Goal: Information Seeking & Learning: Learn about a topic

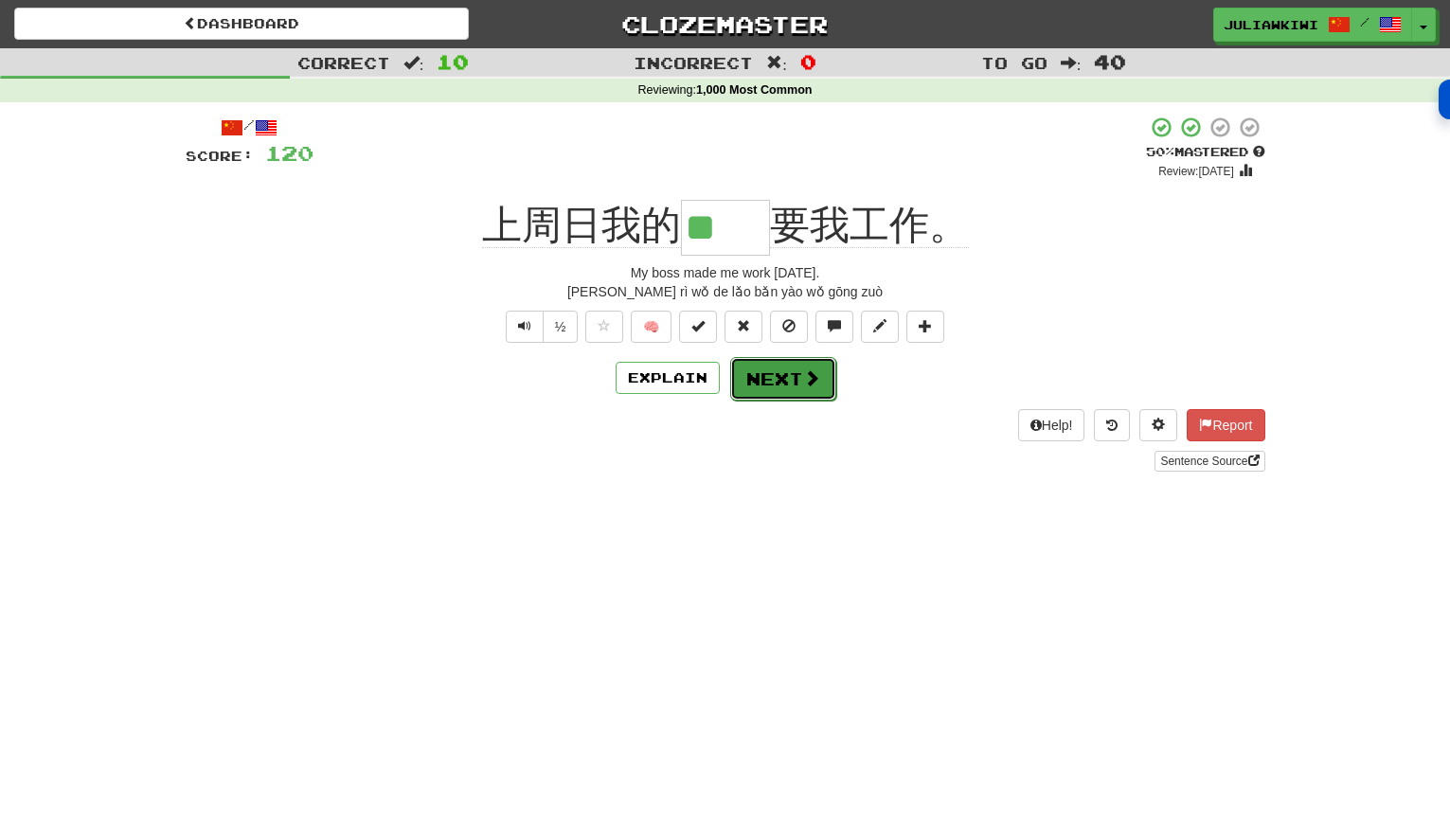
click at [784, 385] on button "Next" at bounding box center [783, 379] width 106 height 44
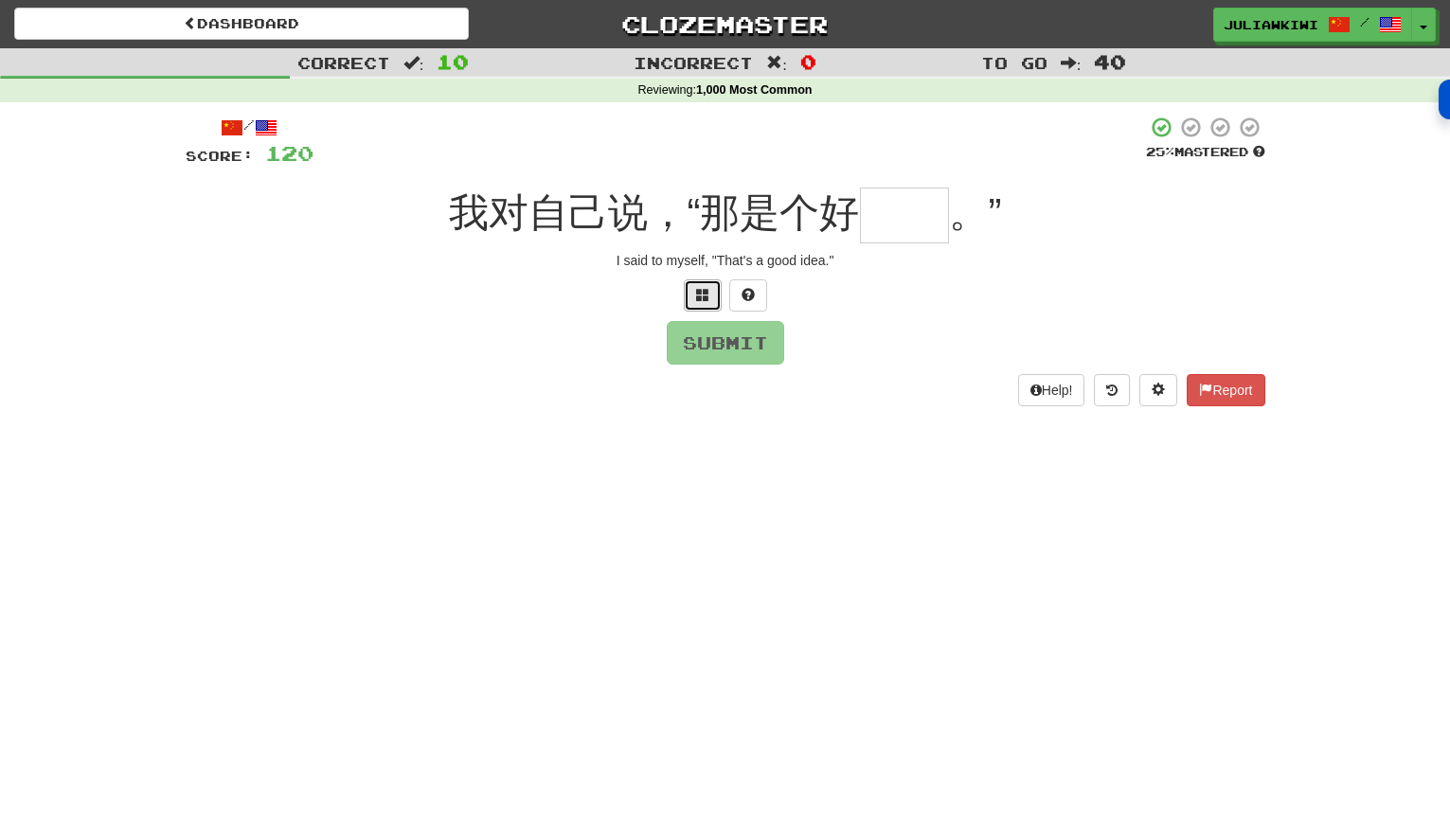
click at [705, 295] on span at bounding box center [702, 294] width 13 height 13
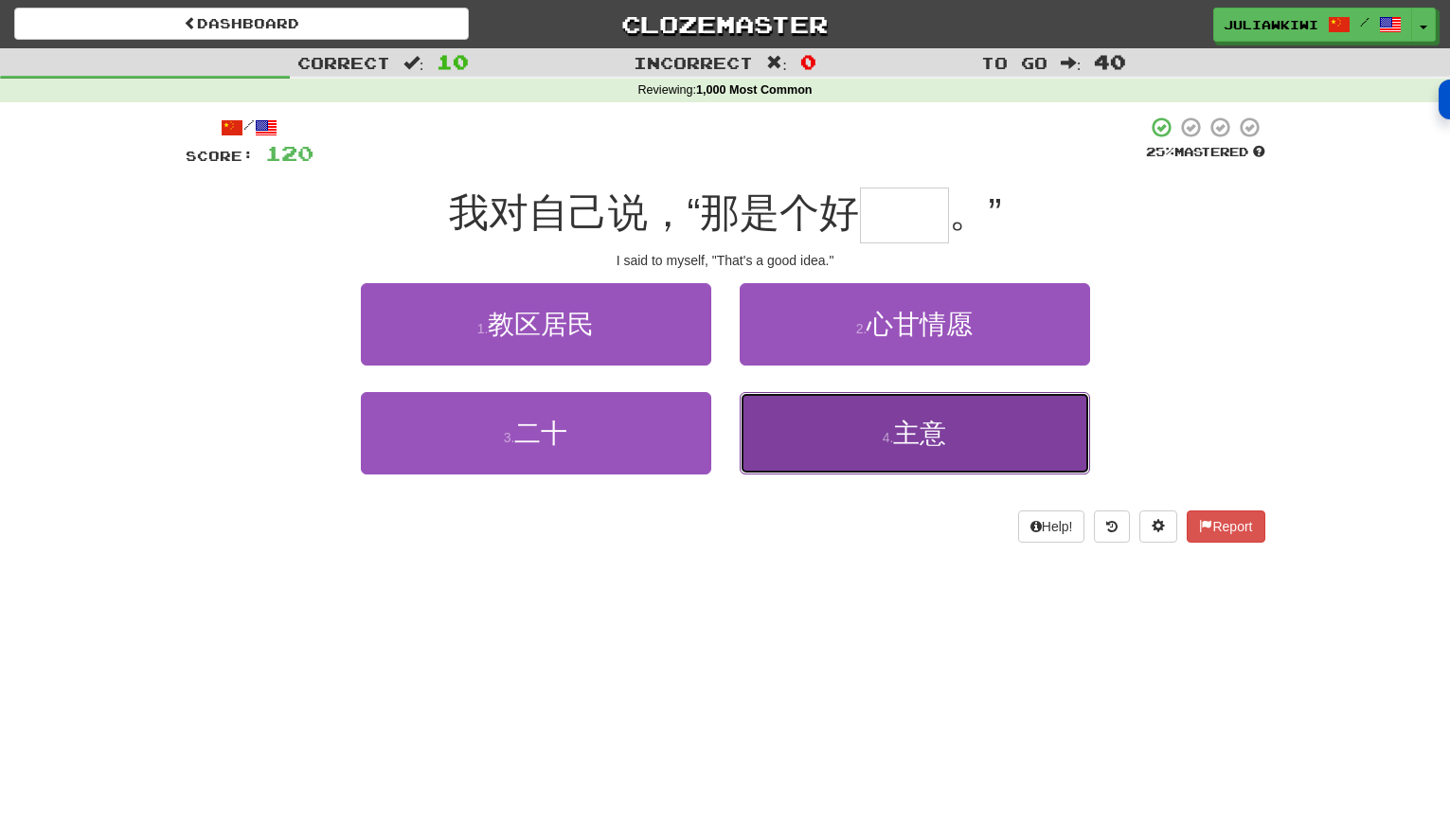
click at [940, 440] on span "主意" at bounding box center [920, 434] width 53 height 30
type input "**"
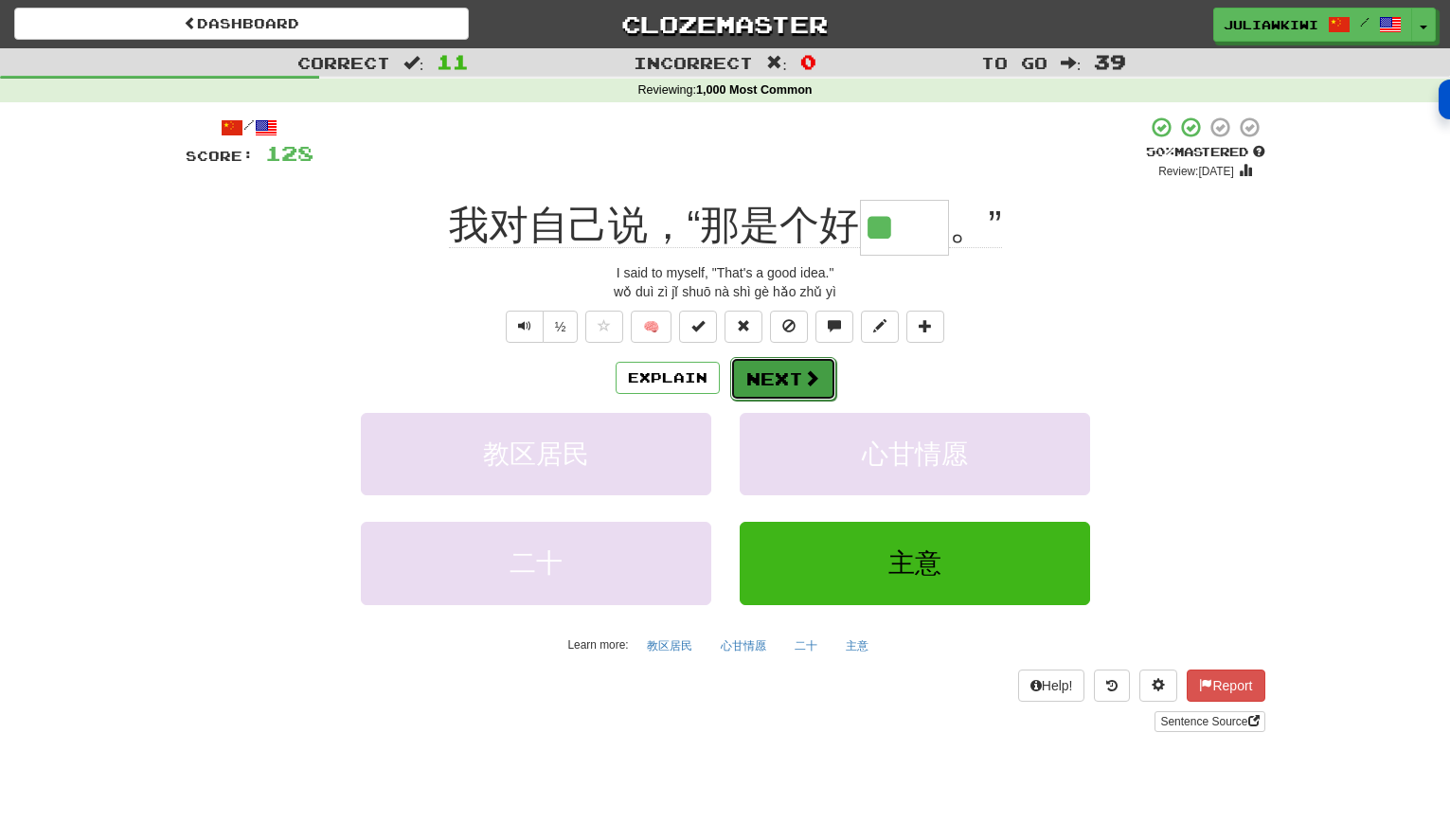
click at [791, 377] on button "Next" at bounding box center [783, 379] width 106 height 44
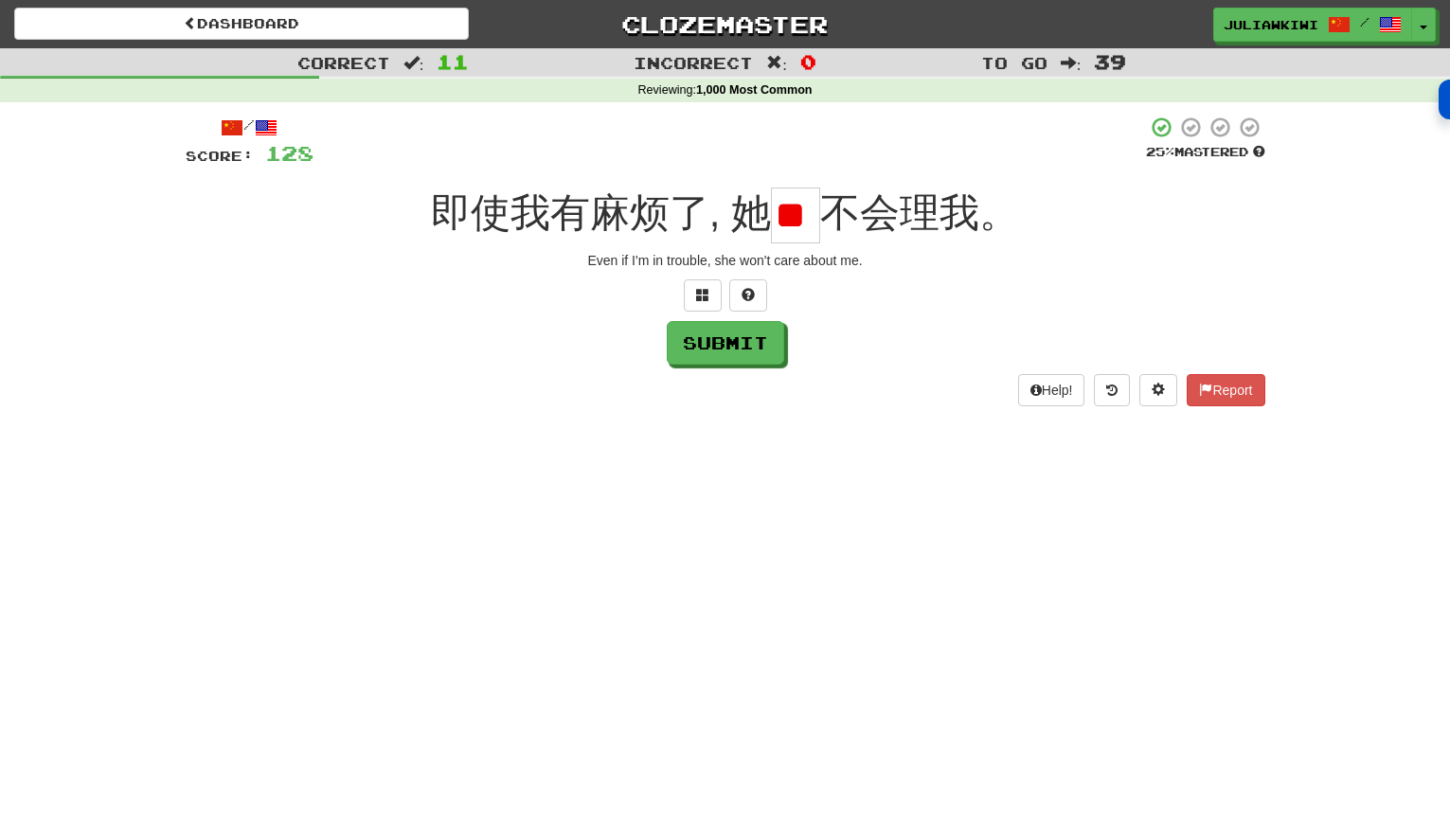
type input "*"
click at [798, 213] on input "text" at bounding box center [796, 215] width 50 height 56
type input "*"
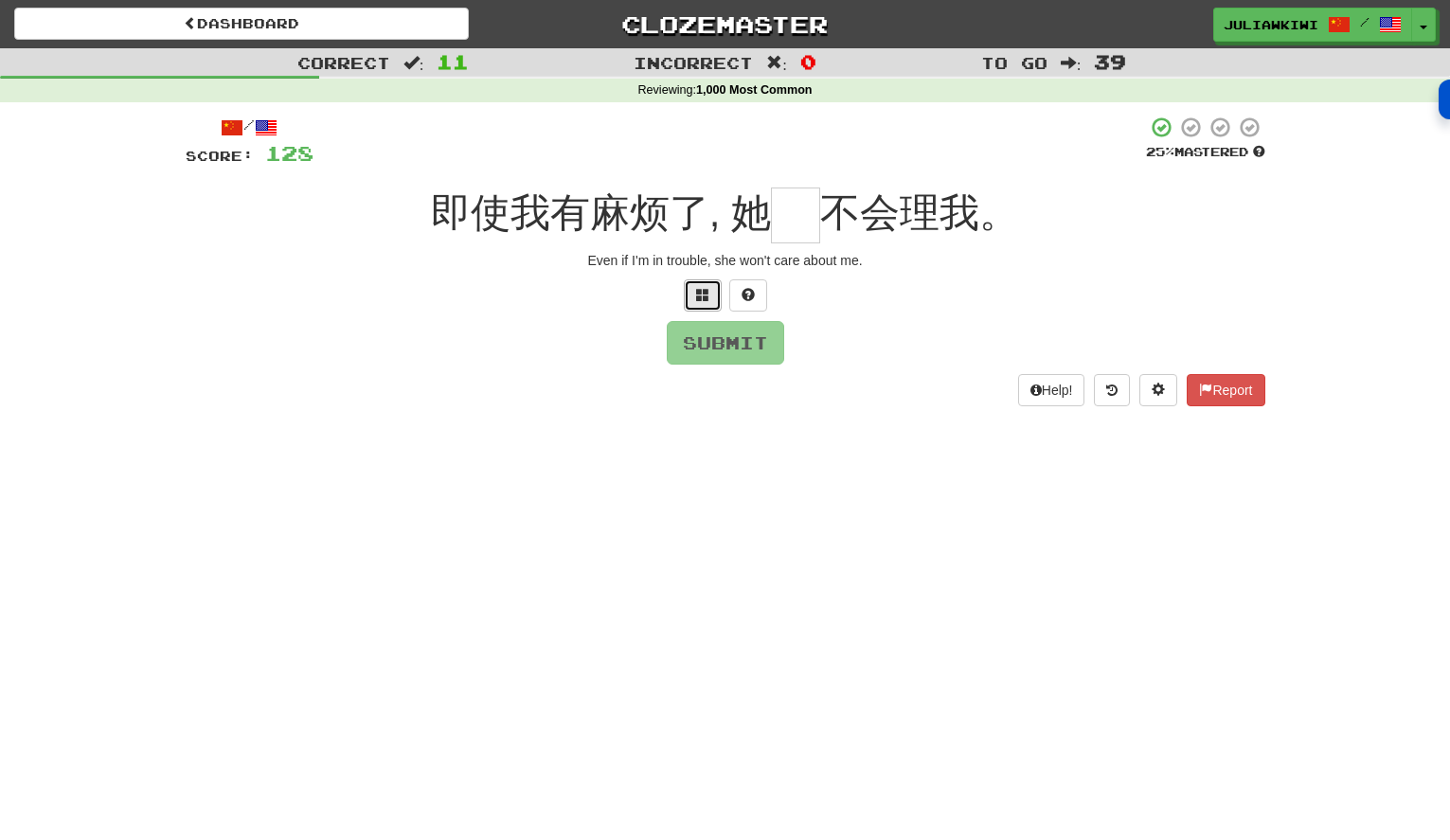
click at [700, 295] on span at bounding box center [702, 294] width 13 height 13
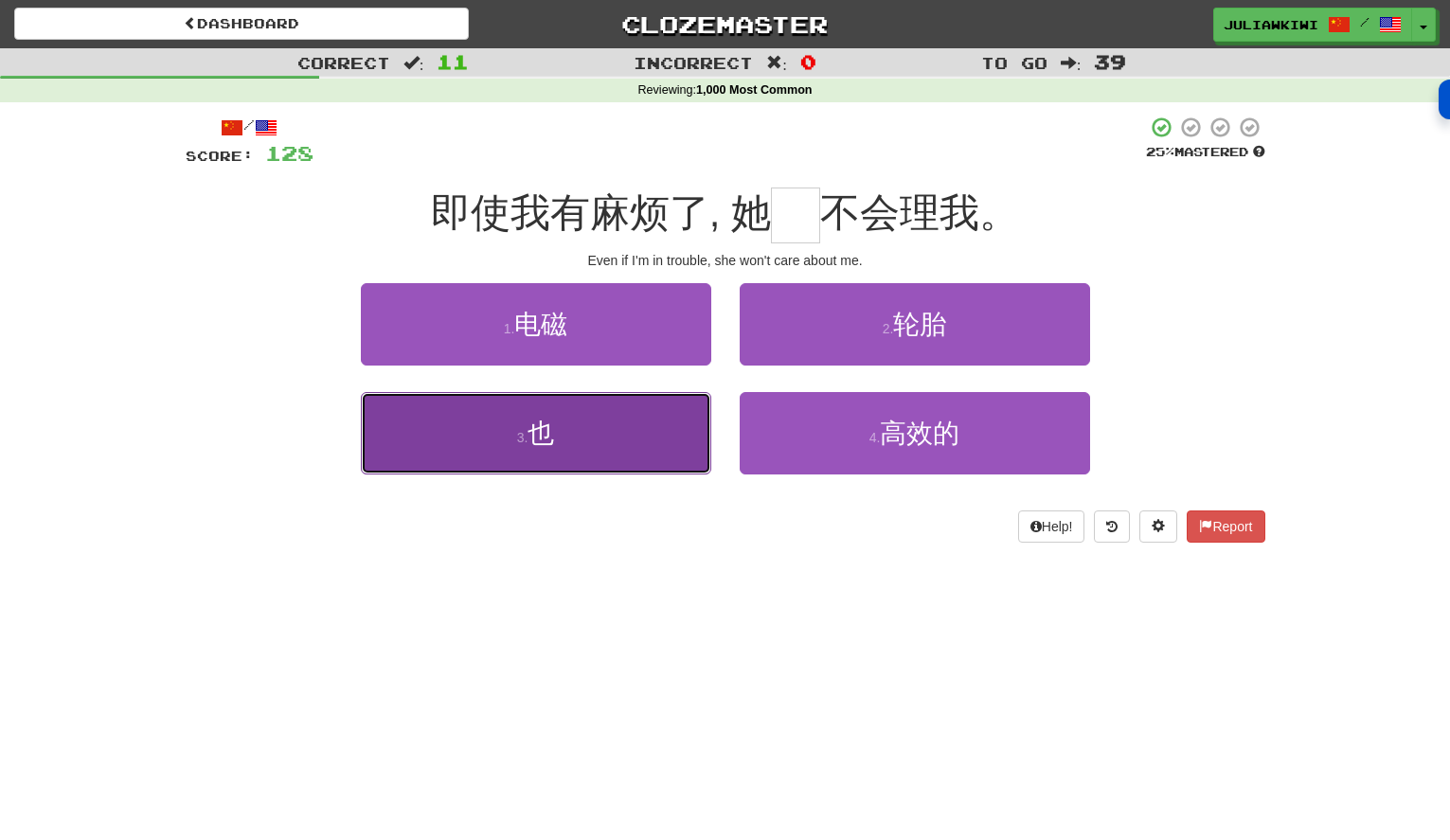
click at [560, 430] on button "3 . 也" at bounding box center [535, 433] width 351 height 82
type input "*"
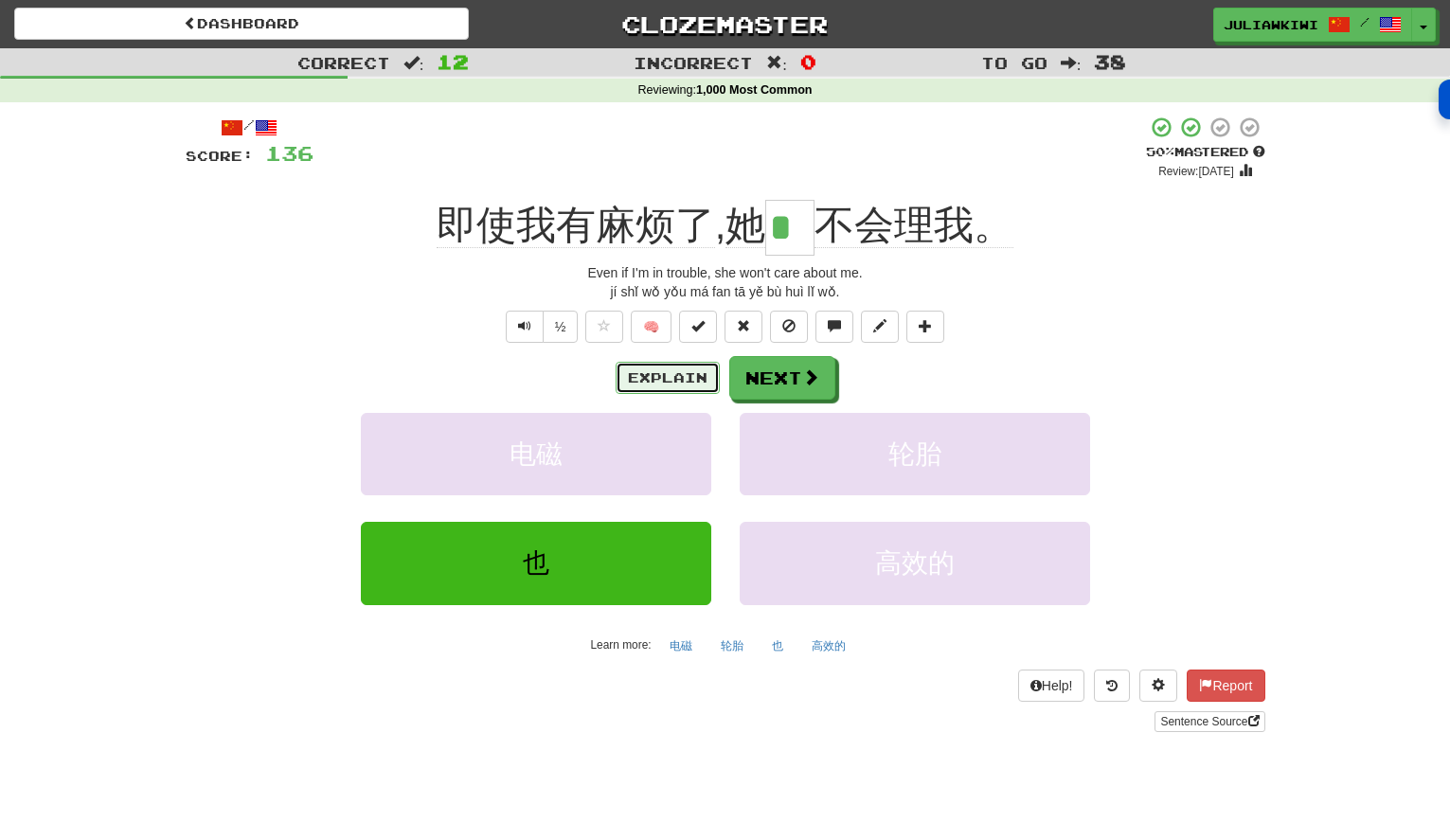
click at [668, 379] on button "Explain" at bounding box center [667, 377] width 104 height 32
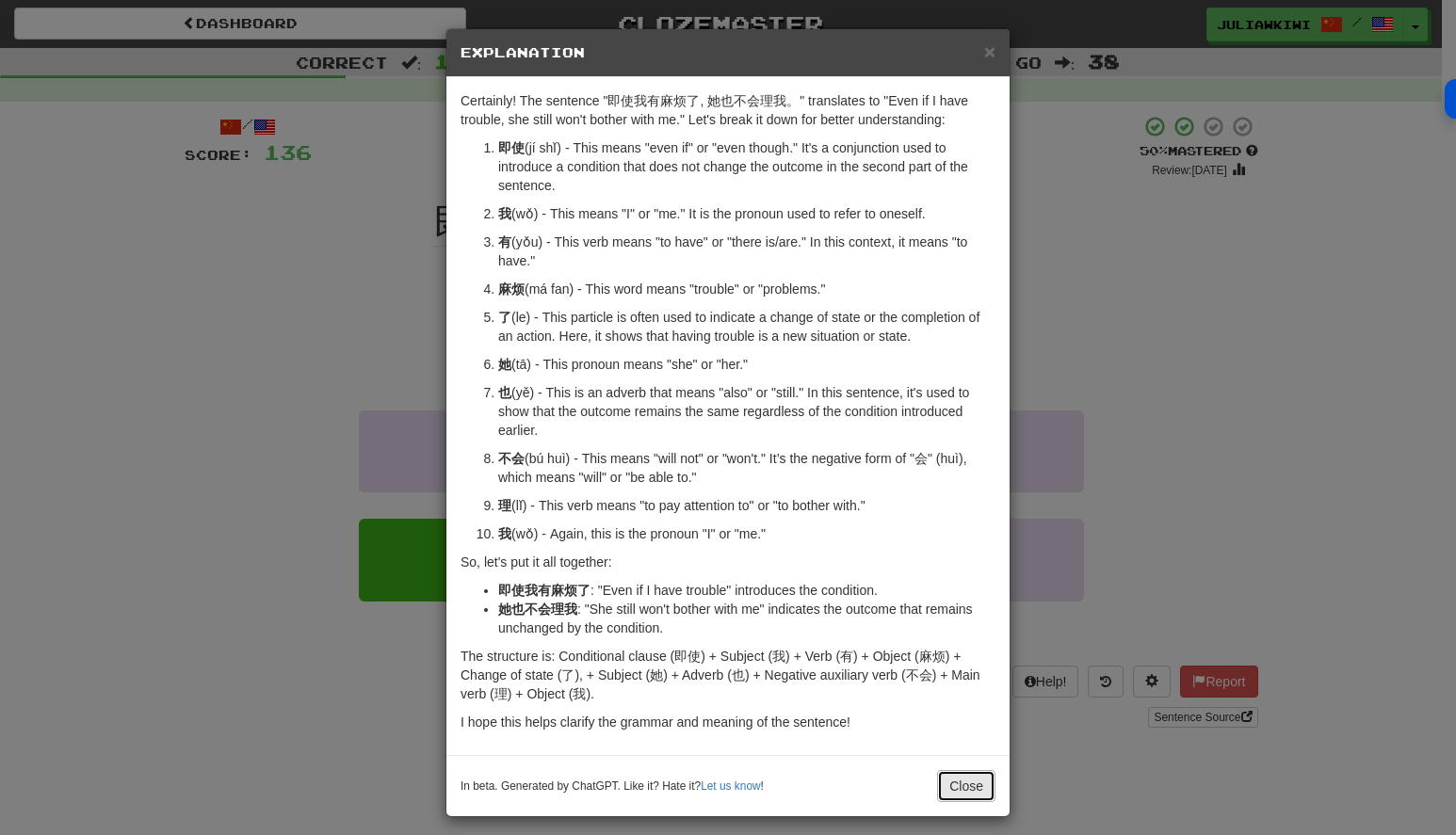
click at [953, 788] on button "Close" at bounding box center [965, 786] width 58 height 32
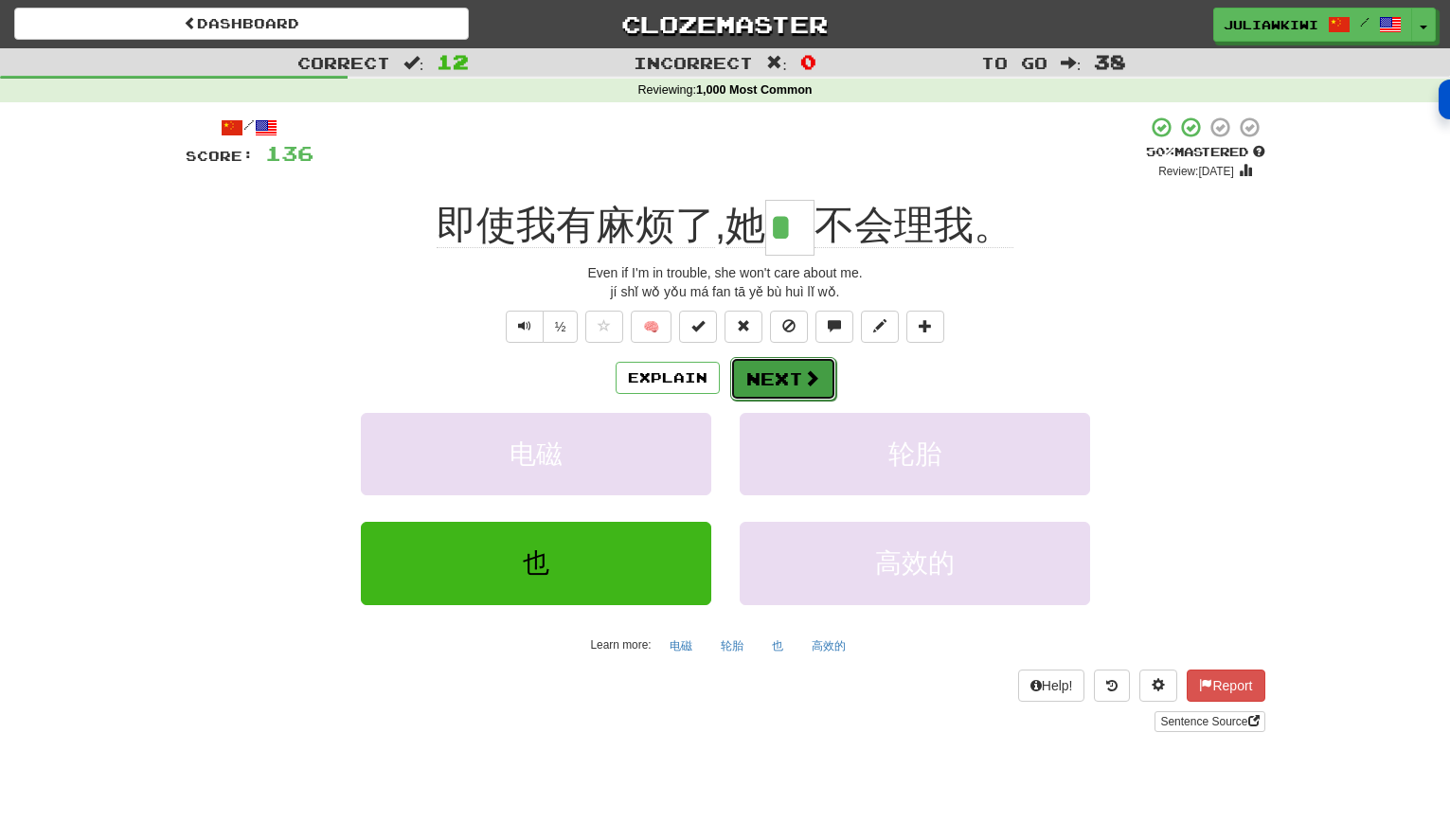
click at [784, 382] on button "Next" at bounding box center [783, 379] width 106 height 44
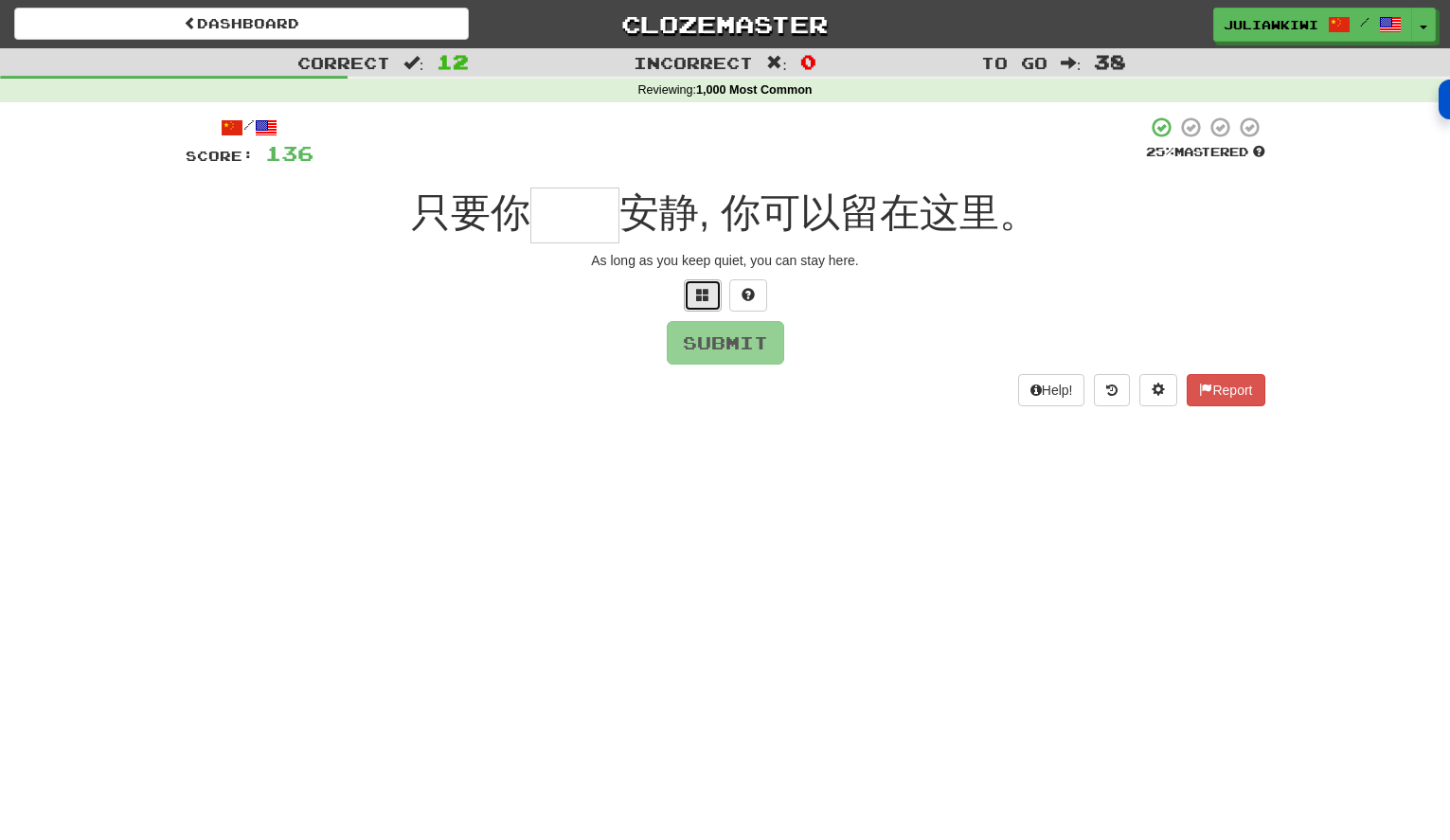
click at [698, 293] on span at bounding box center [702, 294] width 13 height 13
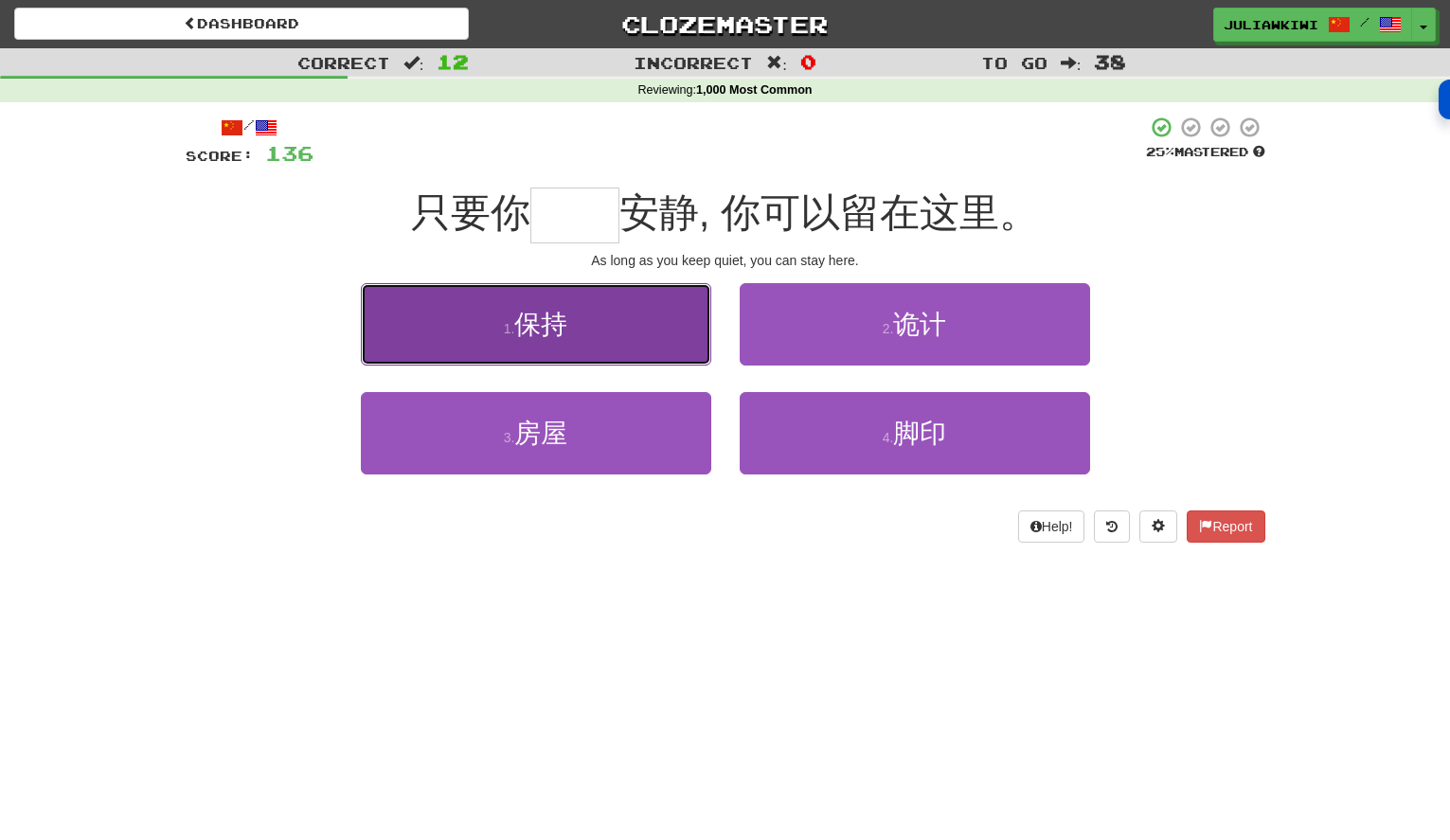
click at [603, 337] on button "1 . 保持" at bounding box center [535, 324] width 351 height 82
type input "**"
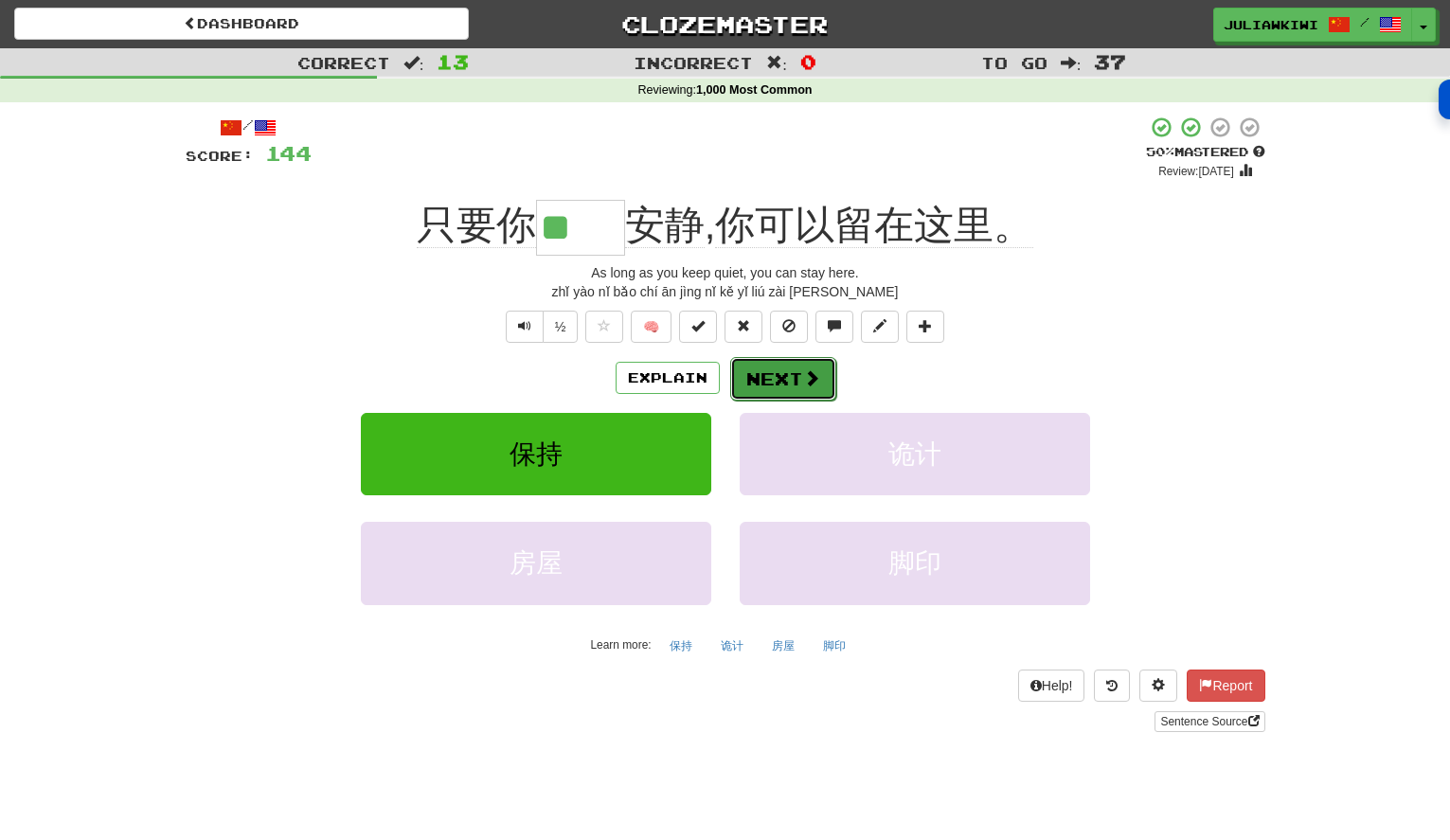
click at [797, 379] on button "Next" at bounding box center [783, 379] width 106 height 44
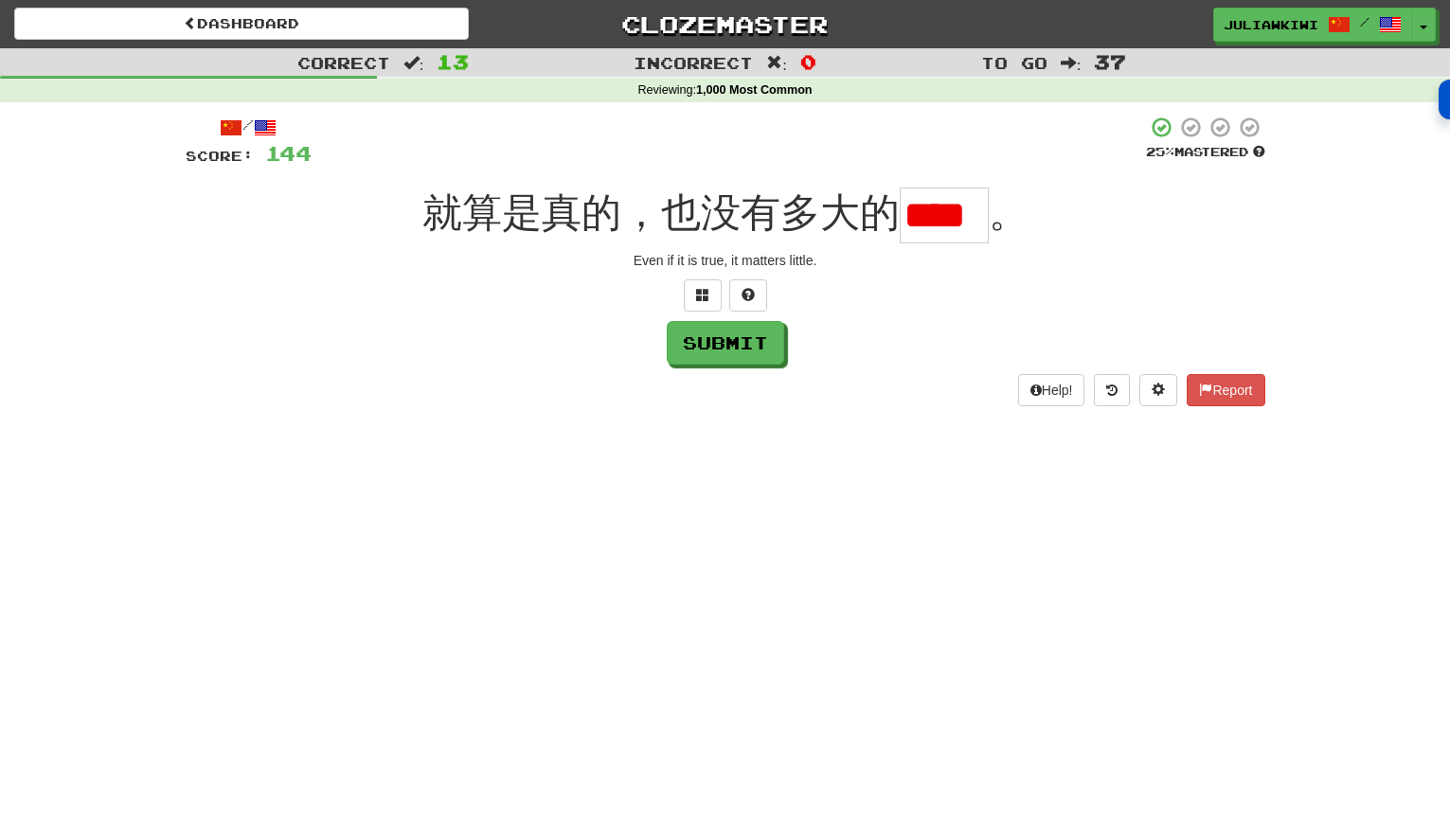
scroll to position [0, 27]
type input "*"
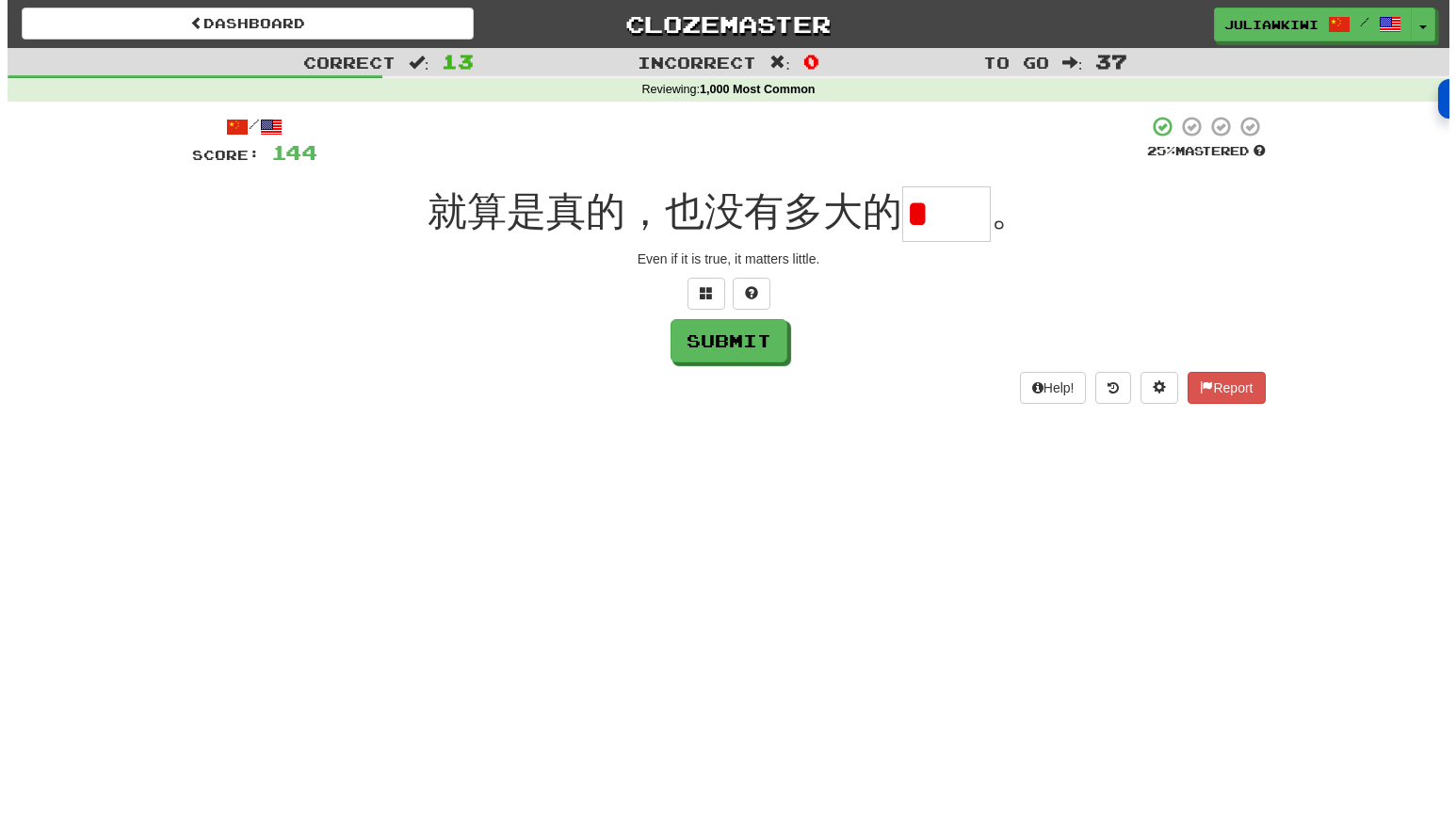
scroll to position [0, 0]
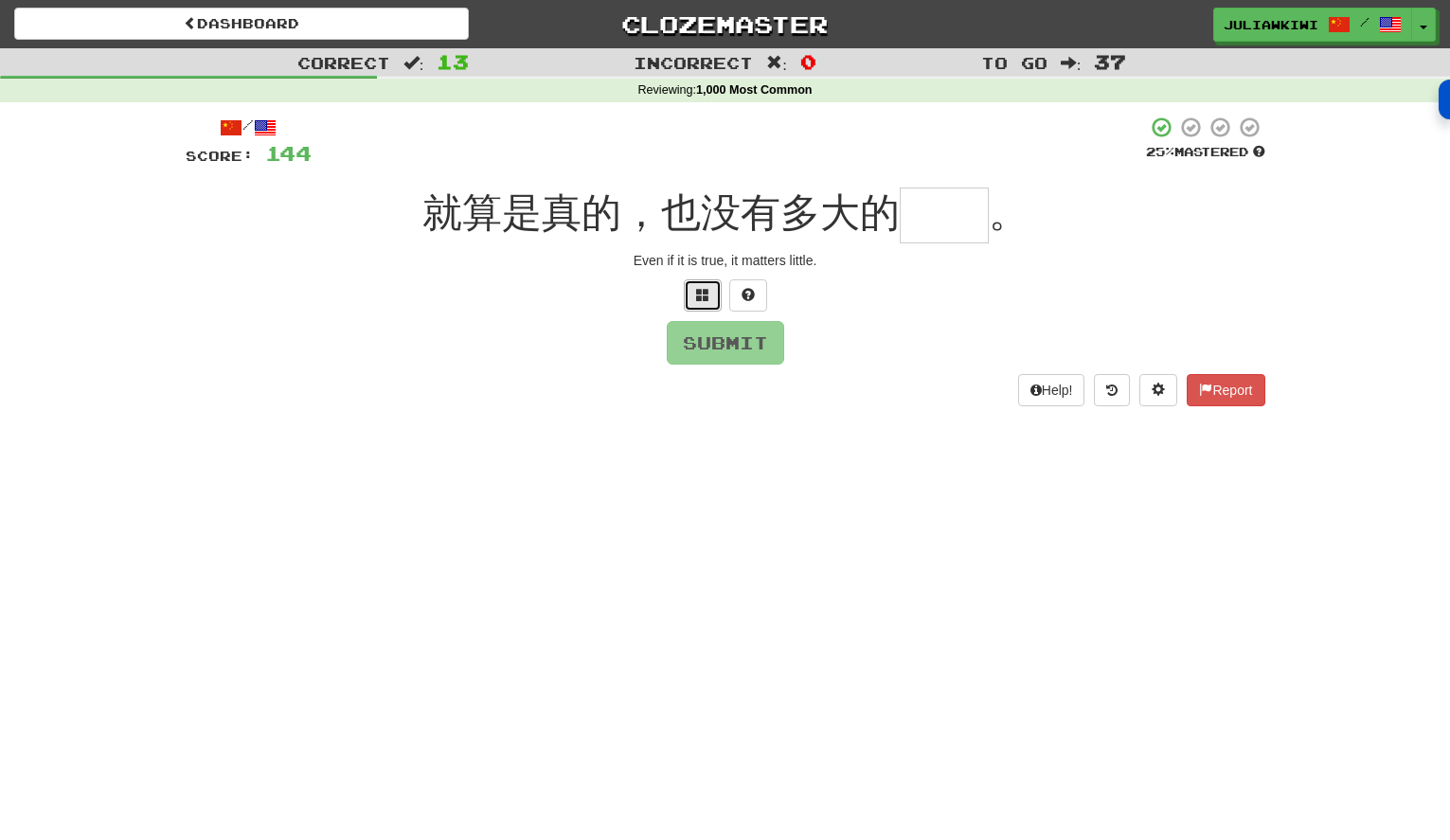
click at [696, 298] on span at bounding box center [702, 294] width 13 height 13
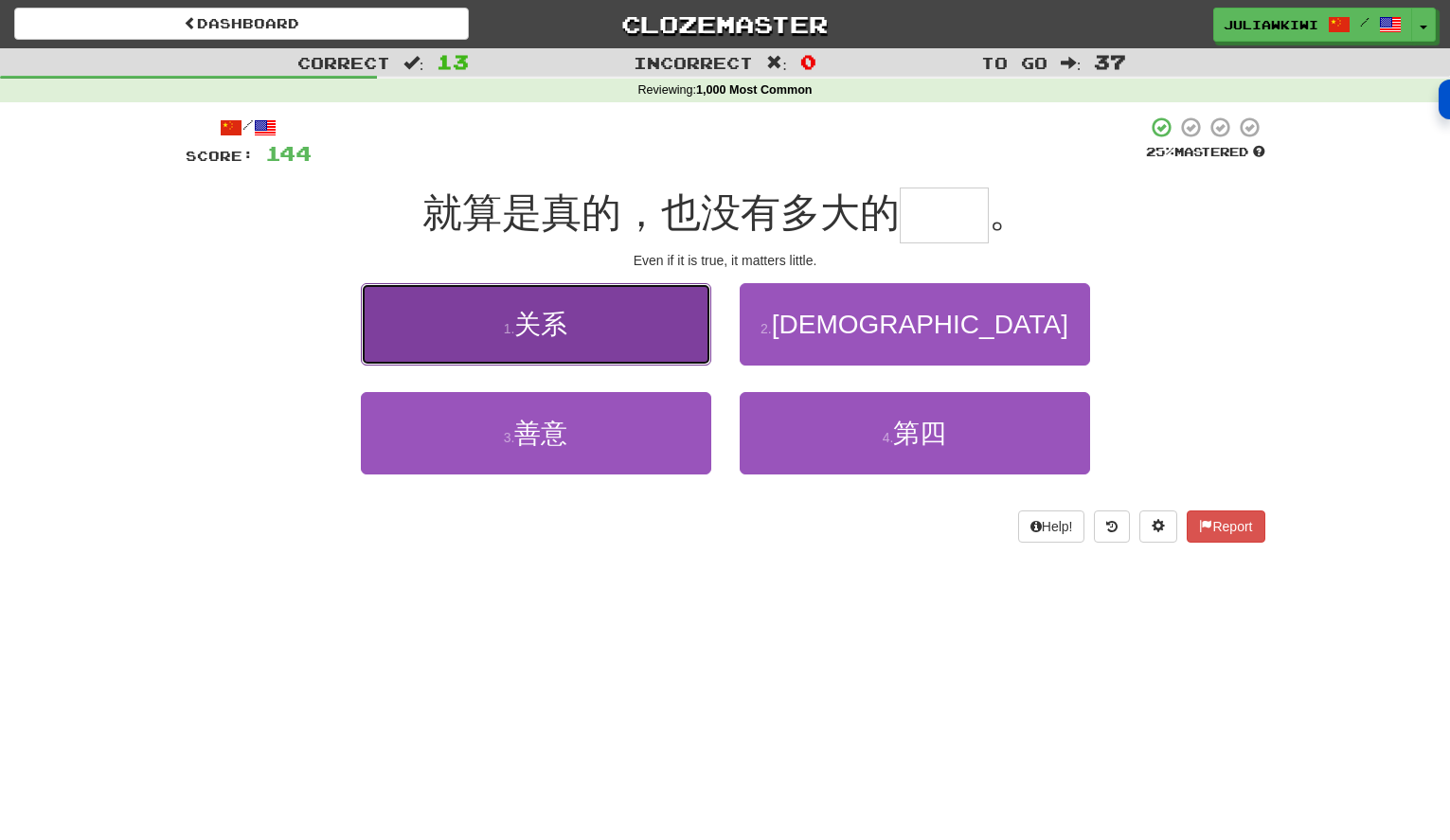
click at [641, 335] on button "1 . 关系" at bounding box center [535, 324] width 351 height 82
type input "**"
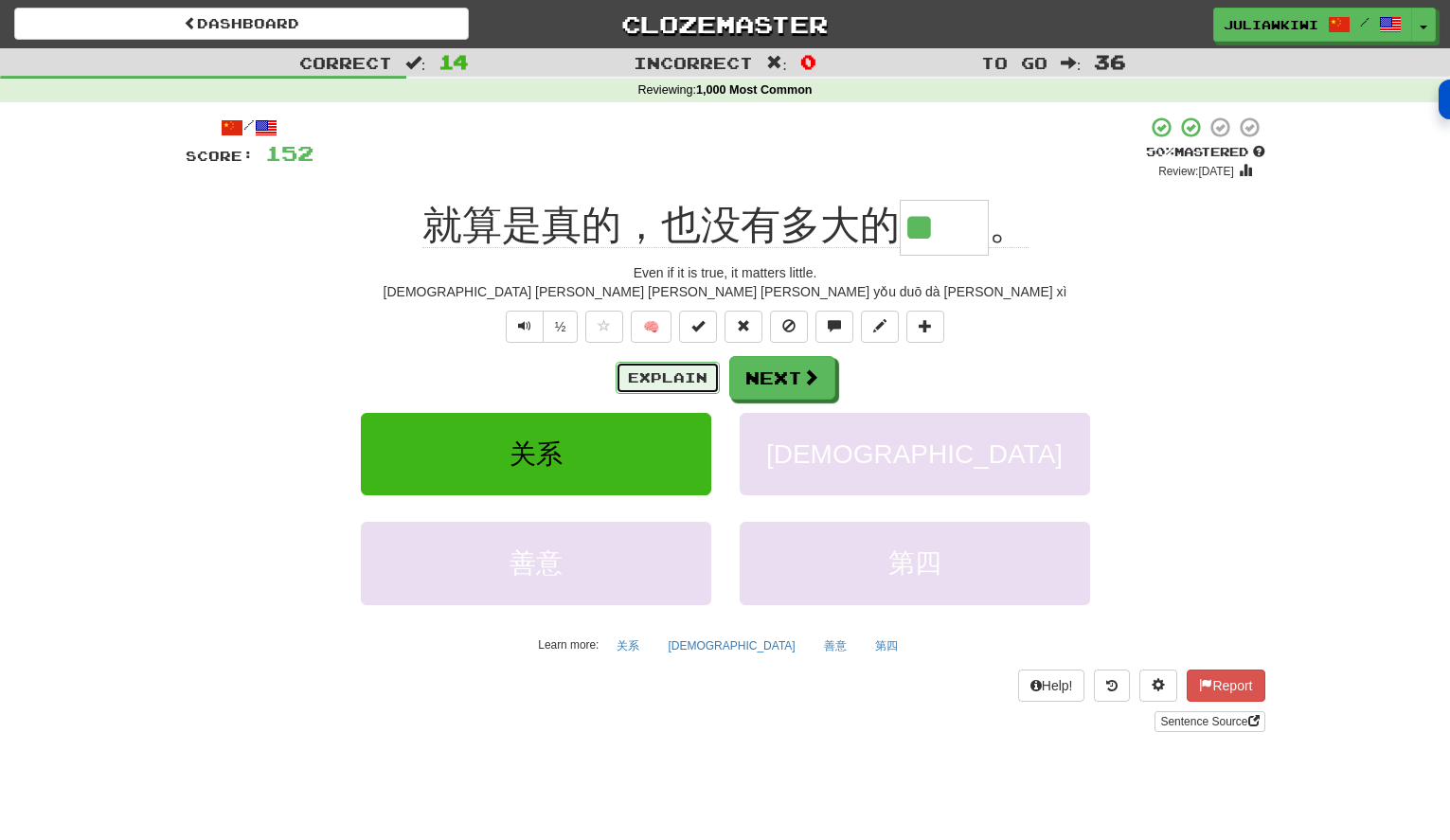
click at [662, 374] on button "Explain" at bounding box center [667, 377] width 104 height 32
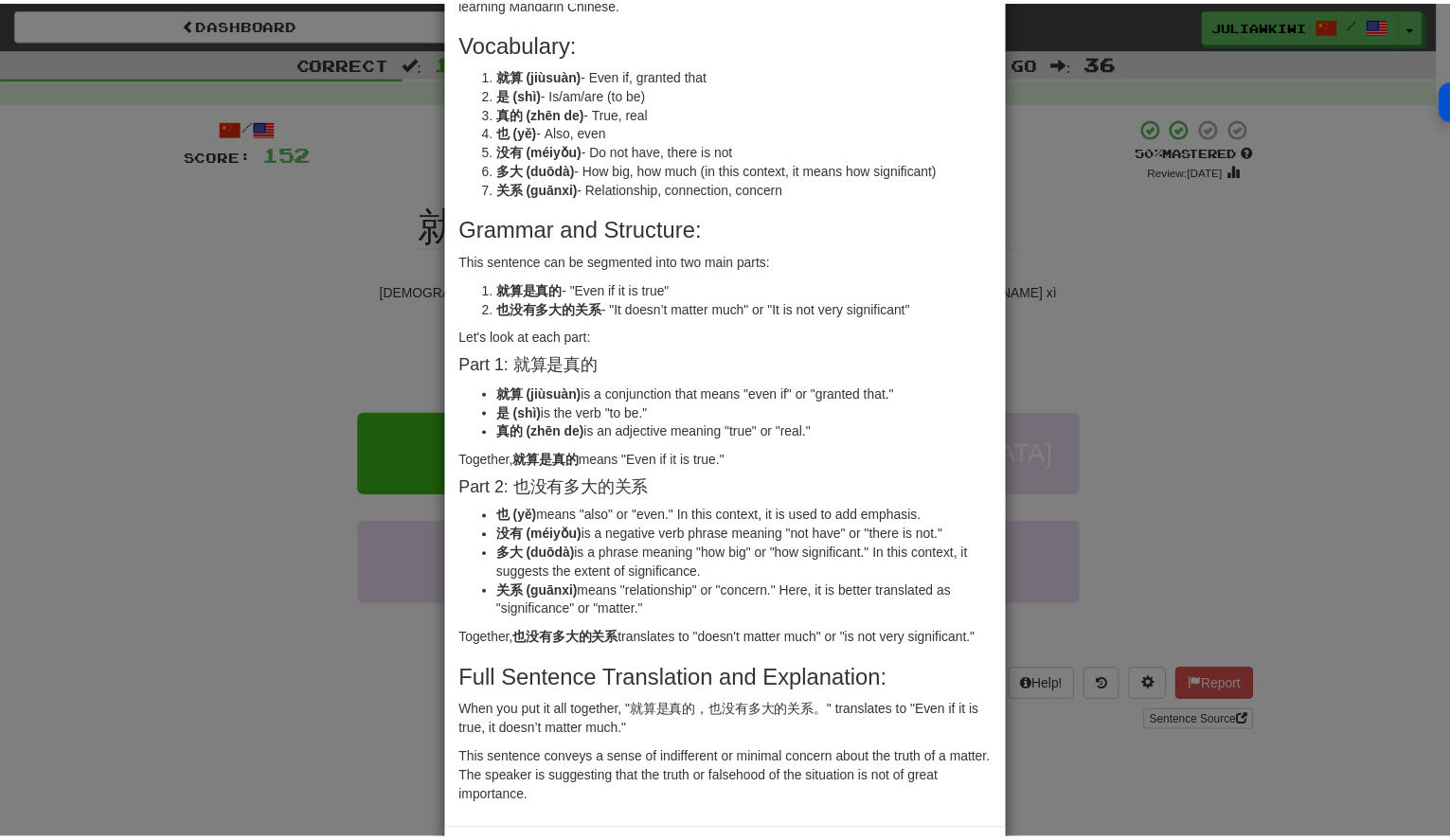
scroll to position [199, 0]
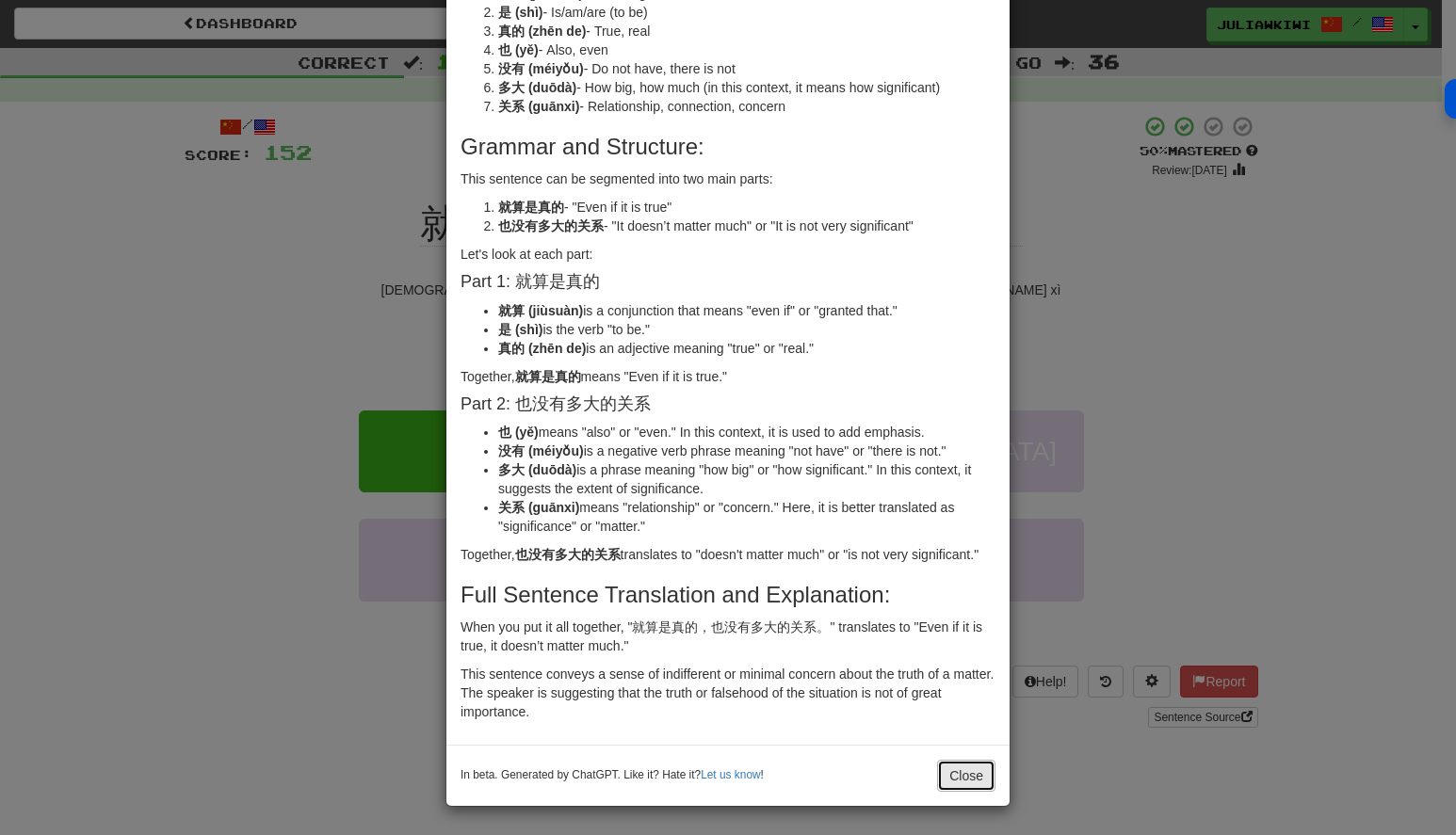
click at [960, 778] on button "Close" at bounding box center [965, 776] width 58 height 32
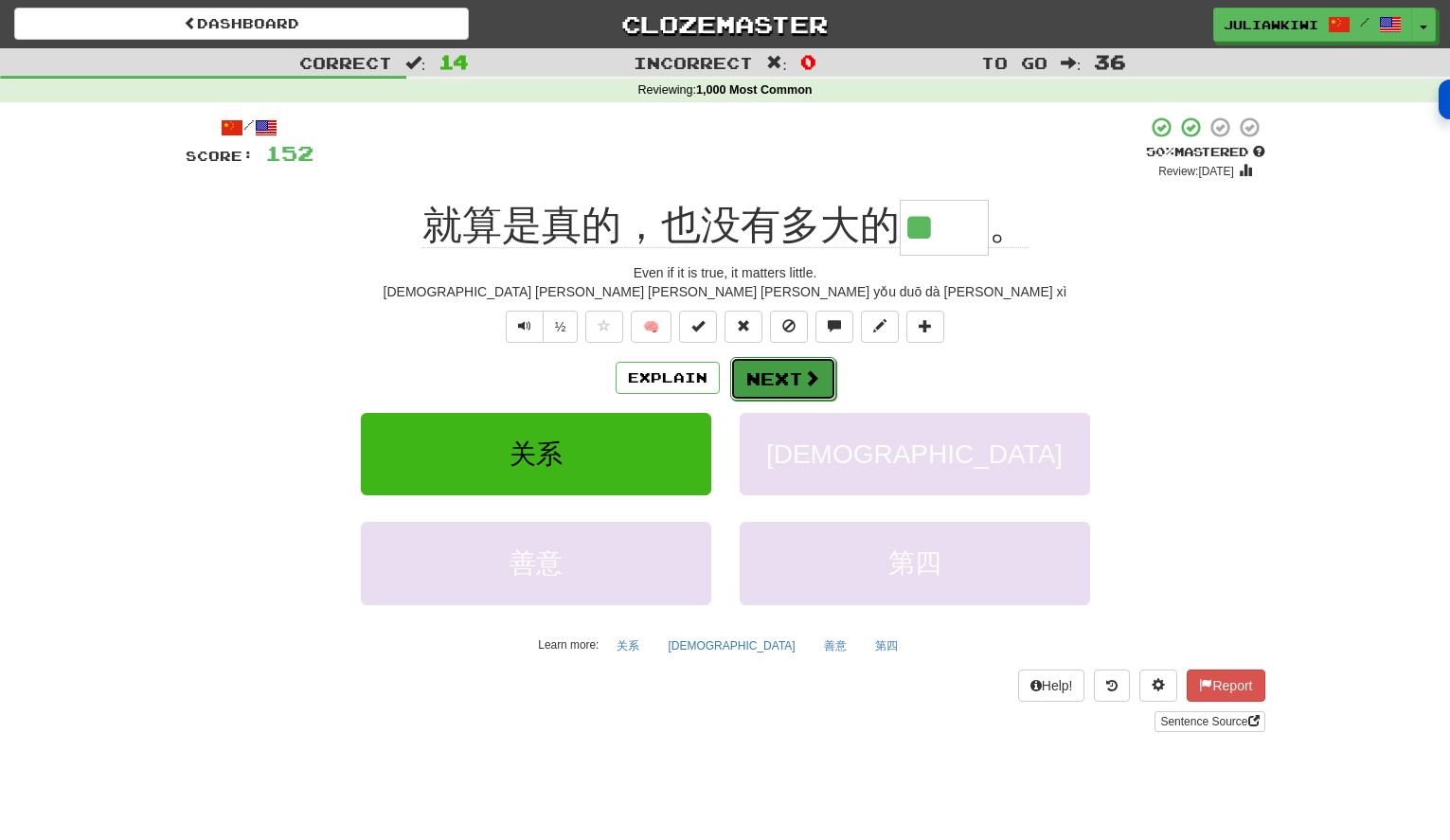
click at [791, 378] on button "Next" at bounding box center [783, 379] width 106 height 44
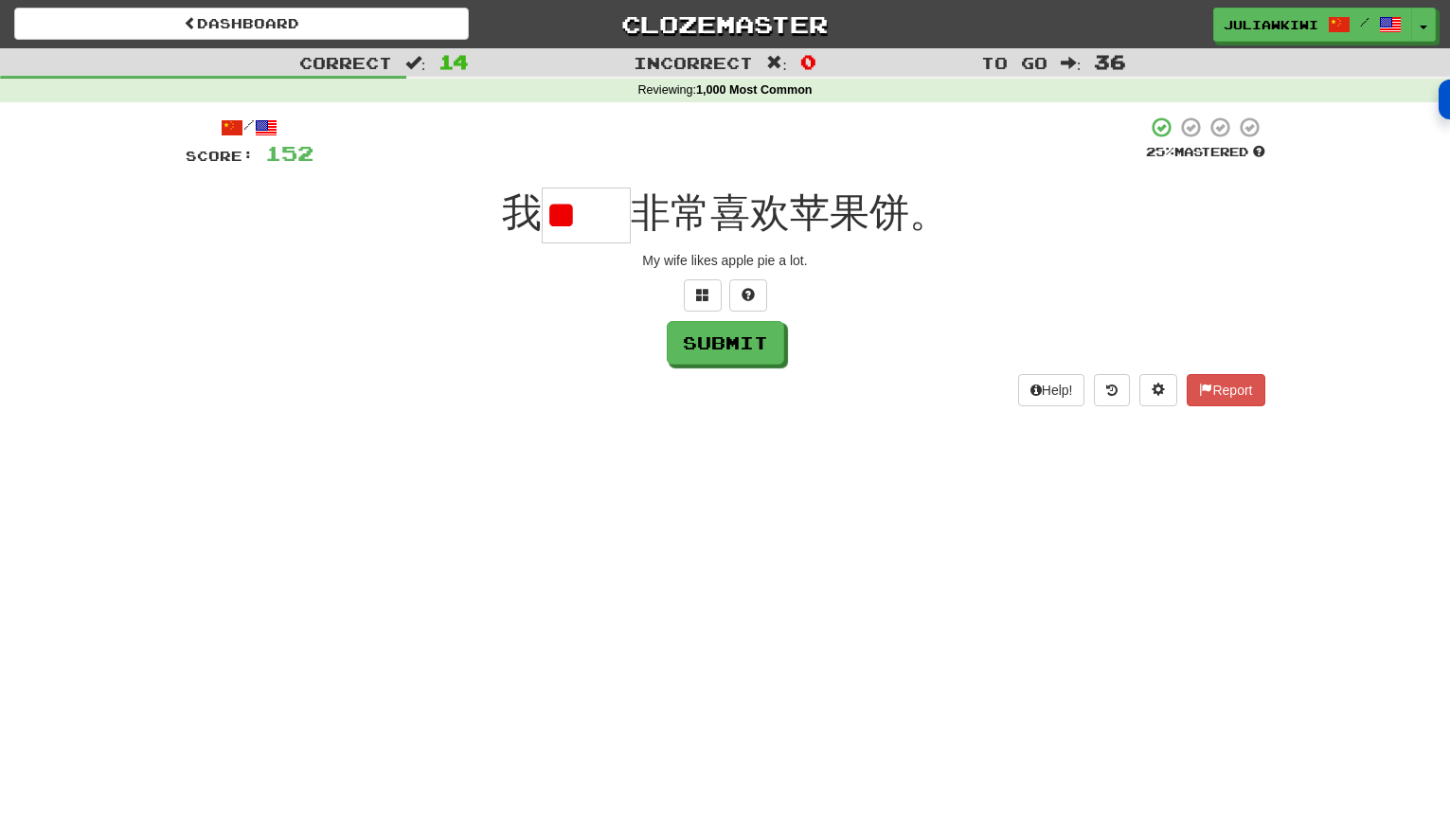
scroll to position [0, 0]
type input "*"
click at [576, 207] on input "text" at bounding box center [587, 215] width 89 height 56
type input "**"
click at [729, 334] on button "Submit" at bounding box center [727, 344] width 117 height 44
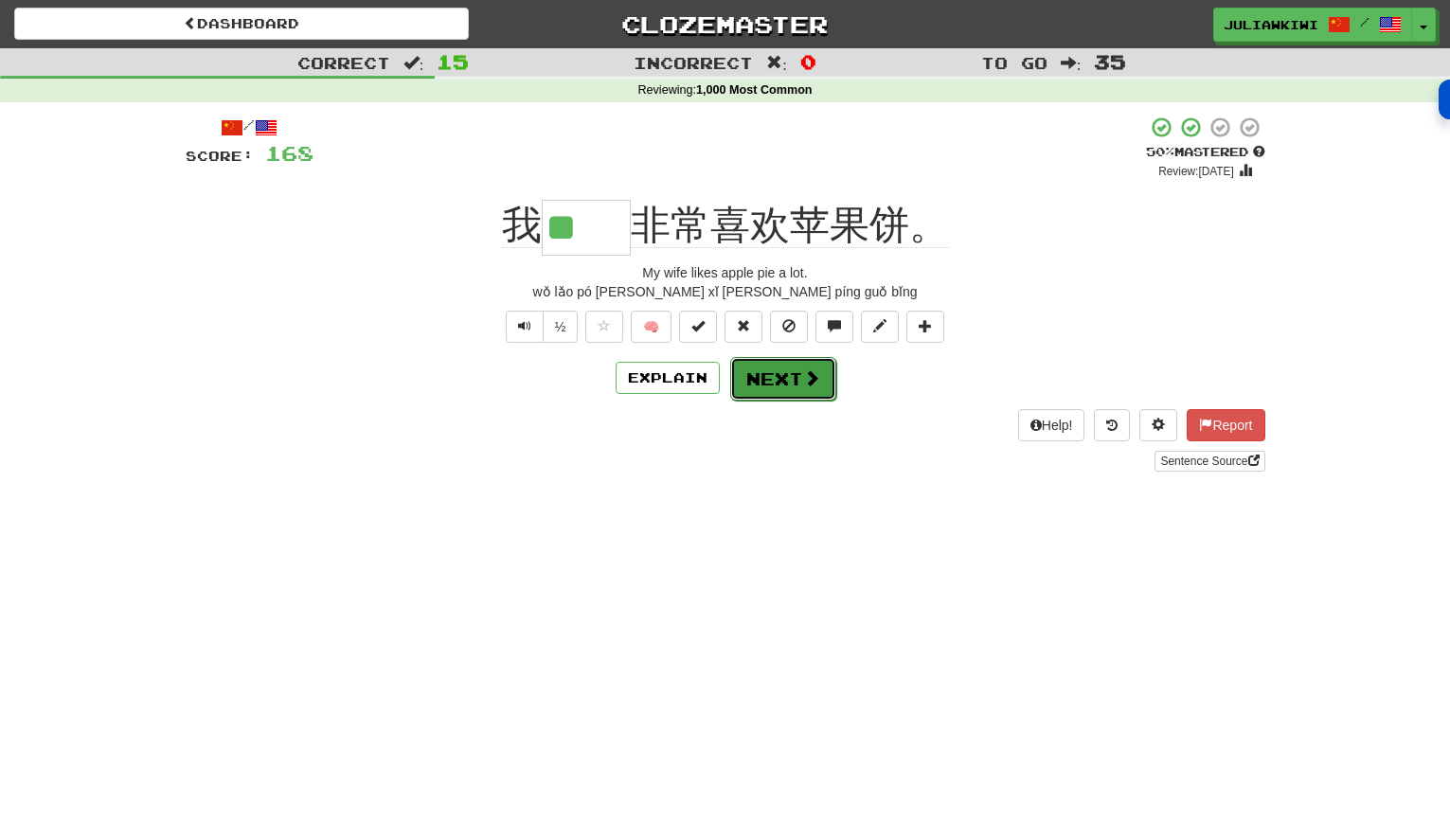
click at [816, 376] on span at bounding box center [811, 377] width 17 height 17
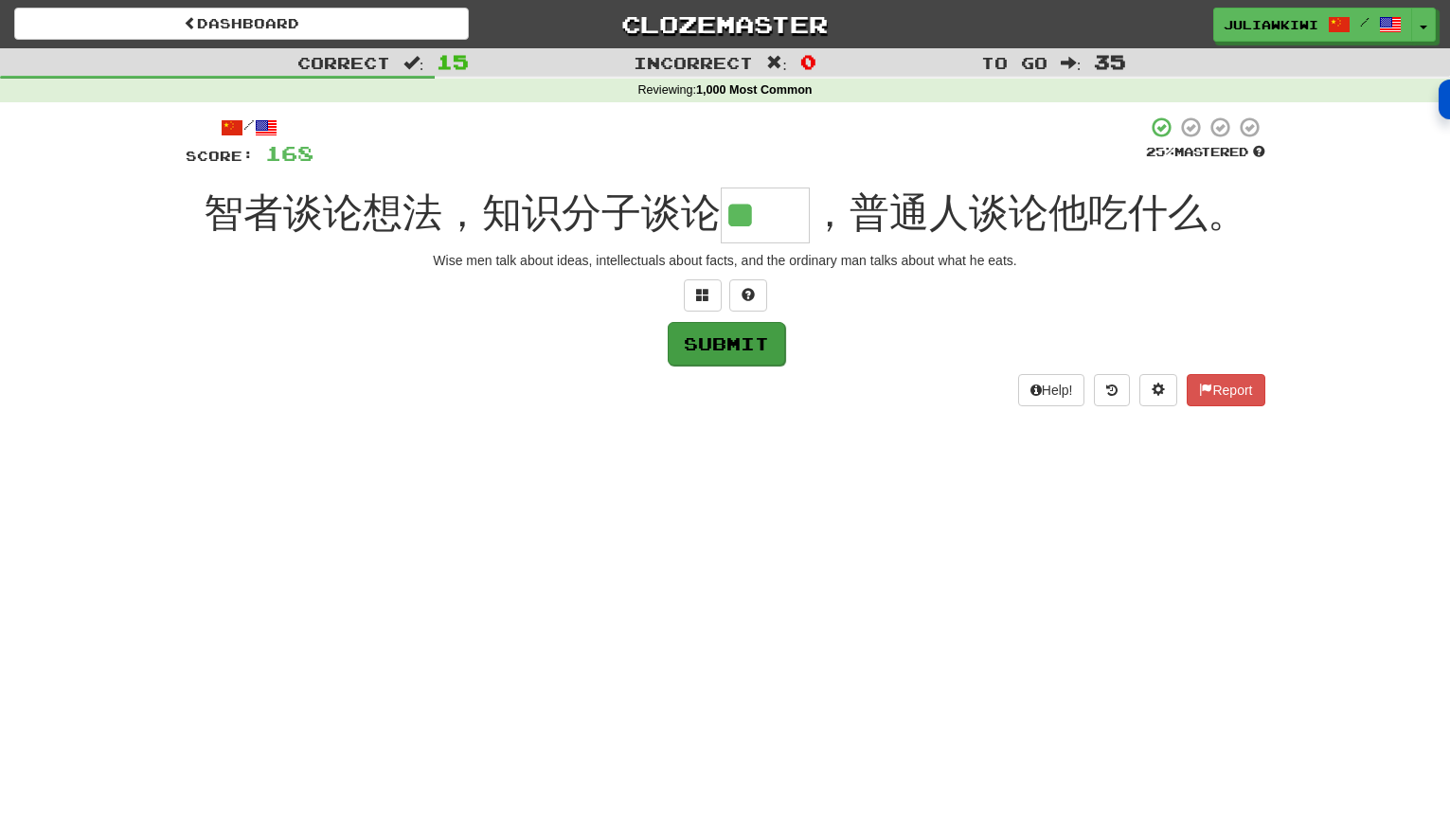
type input "**"
click at [741, 347] on button "Submit" at bounding box center [727, 344] width 117 height 44
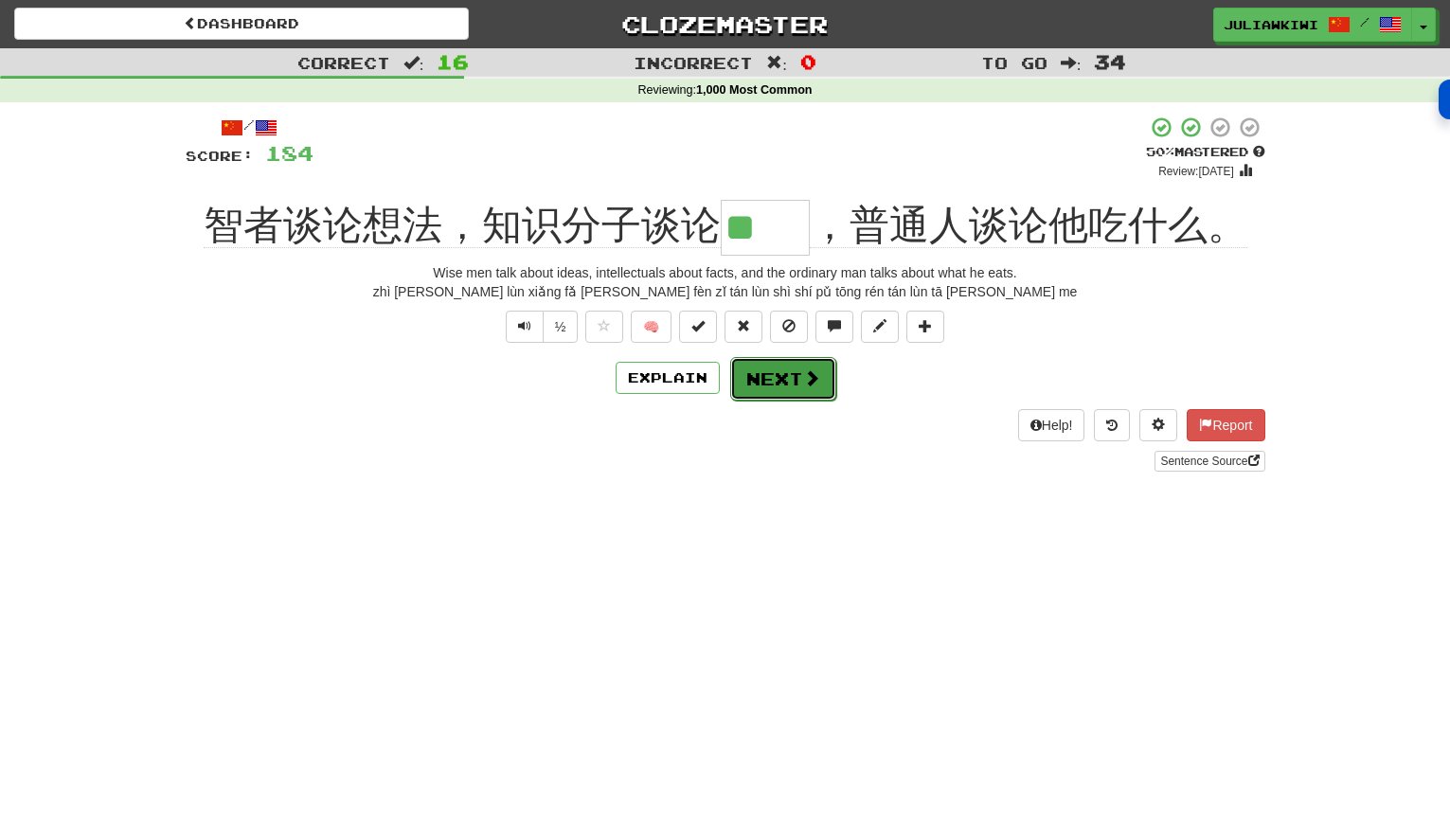
click at [796, 377] on button "Next" at bounding box center [783, 379] width 106 height 44
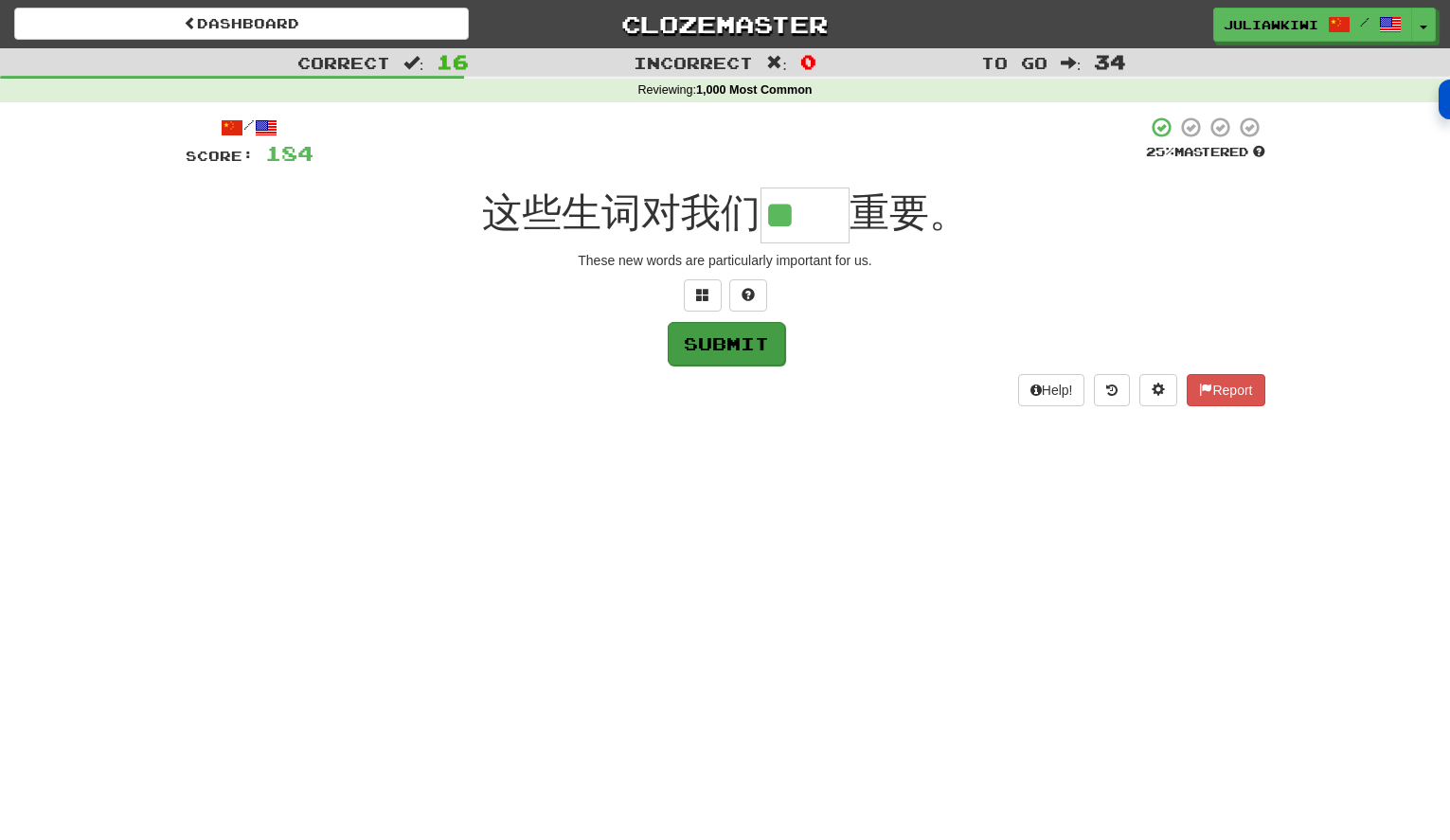
type input "**"
click at [736, 348] on button "Submit" at bounding box center [727, 344] width 117 height 44
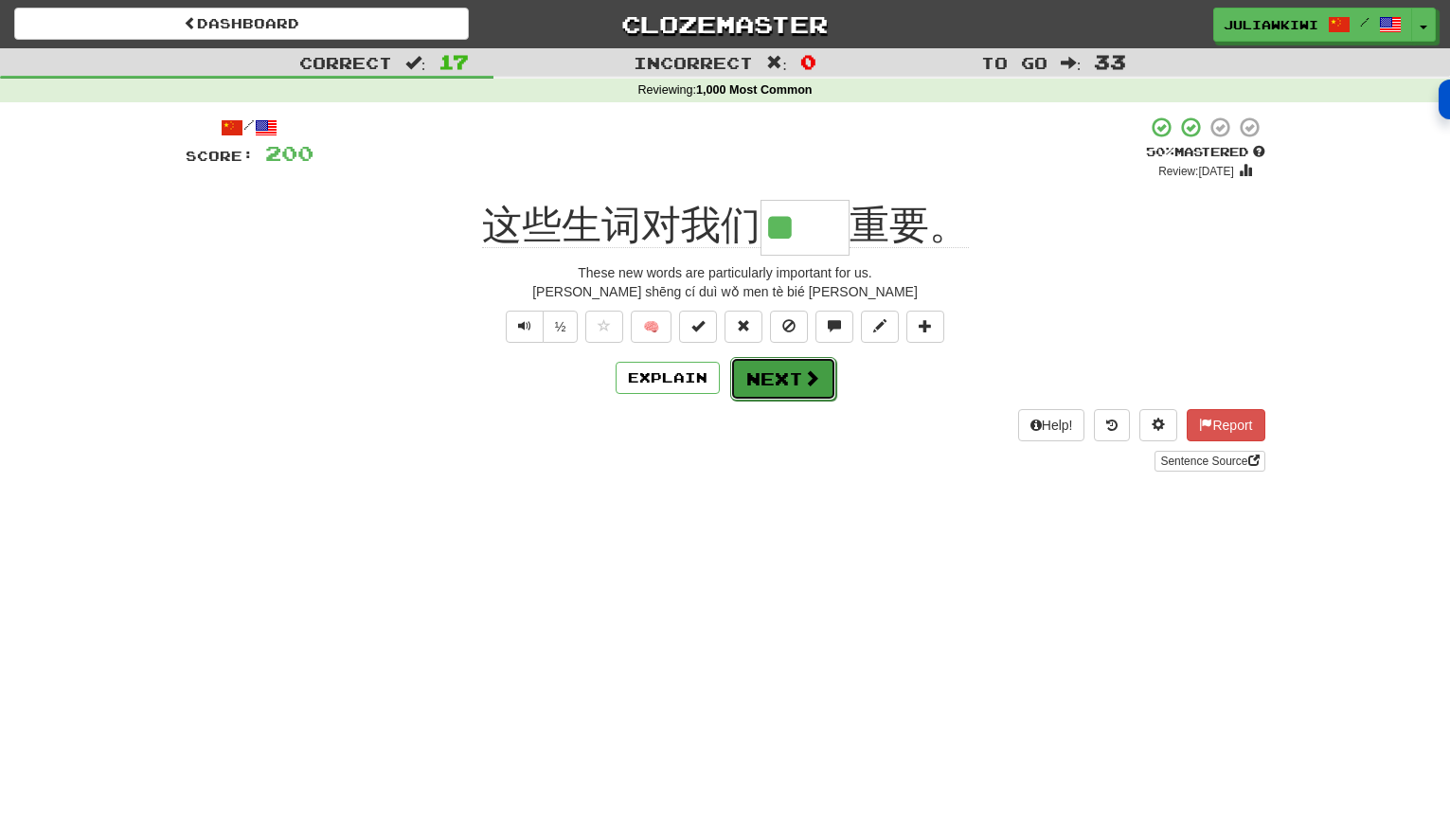
click at [789, 378] on button "Next" at bounding box center [783, 379] width 106 height 44
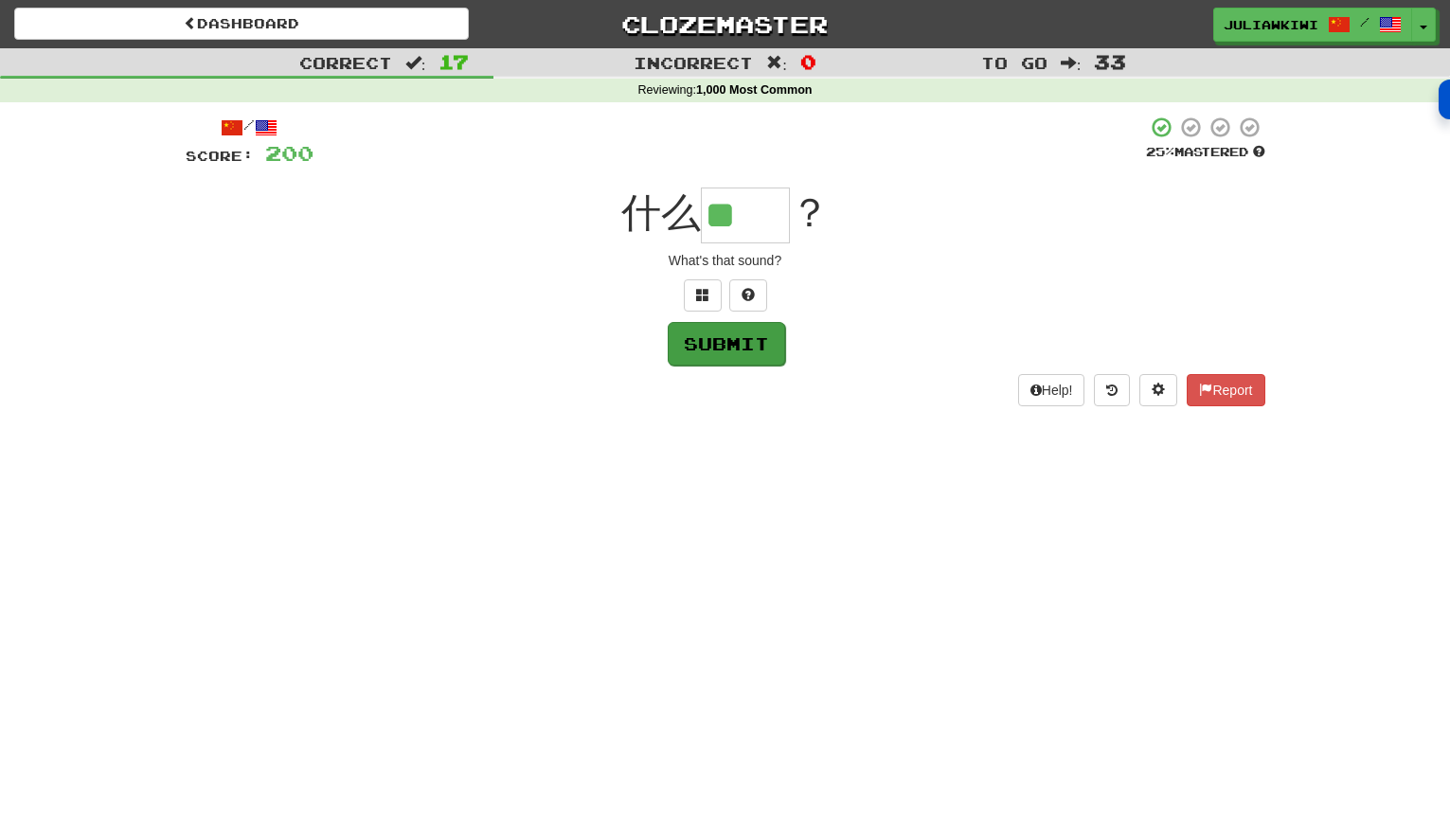
type input "**"
click at [741, 346] on button "Submit" at bounding box center [727, 344] width 117 height 44
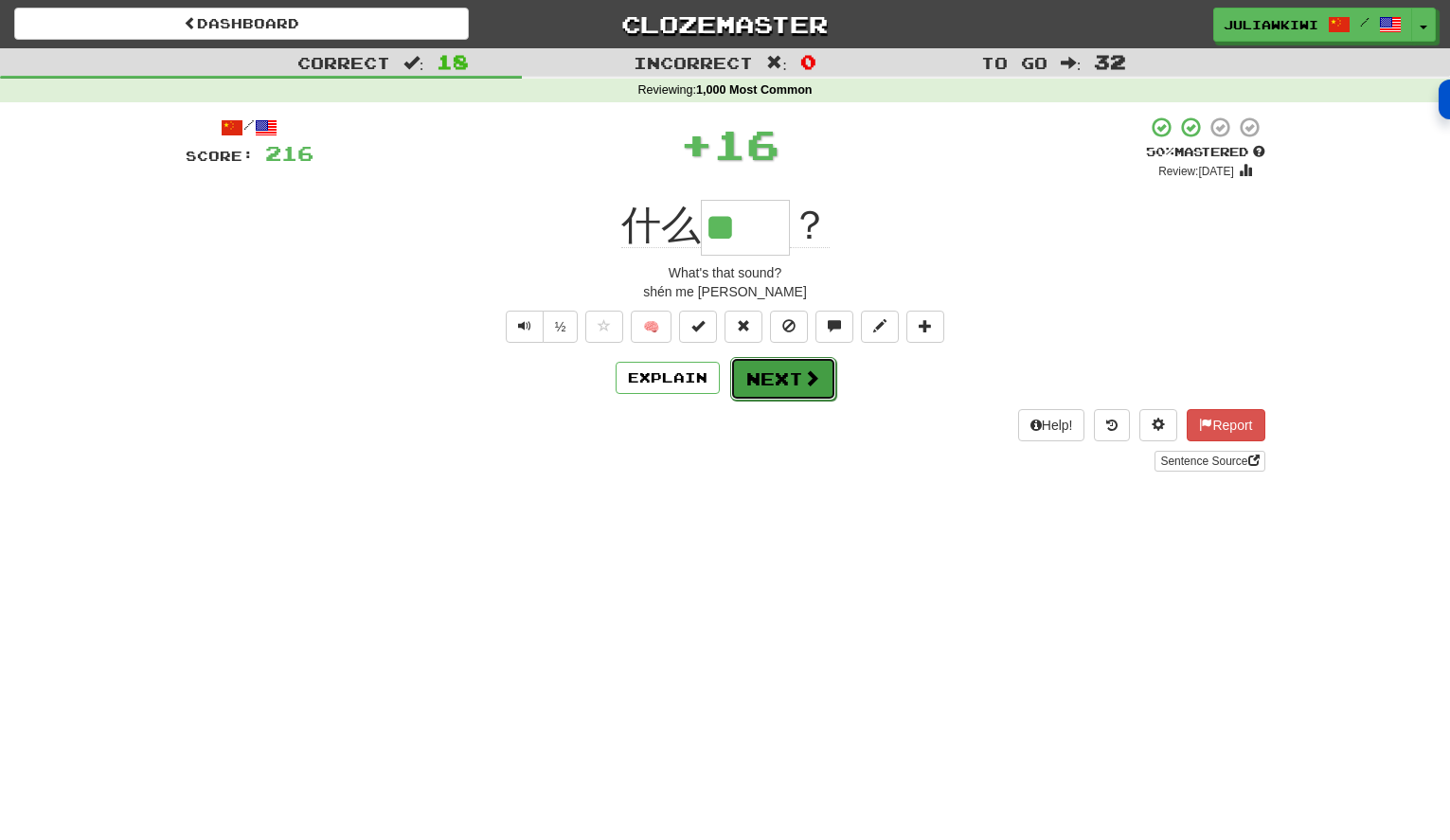
click at [791, 382] on button "Next" at bounding box center [783, 379] width 106 height 44
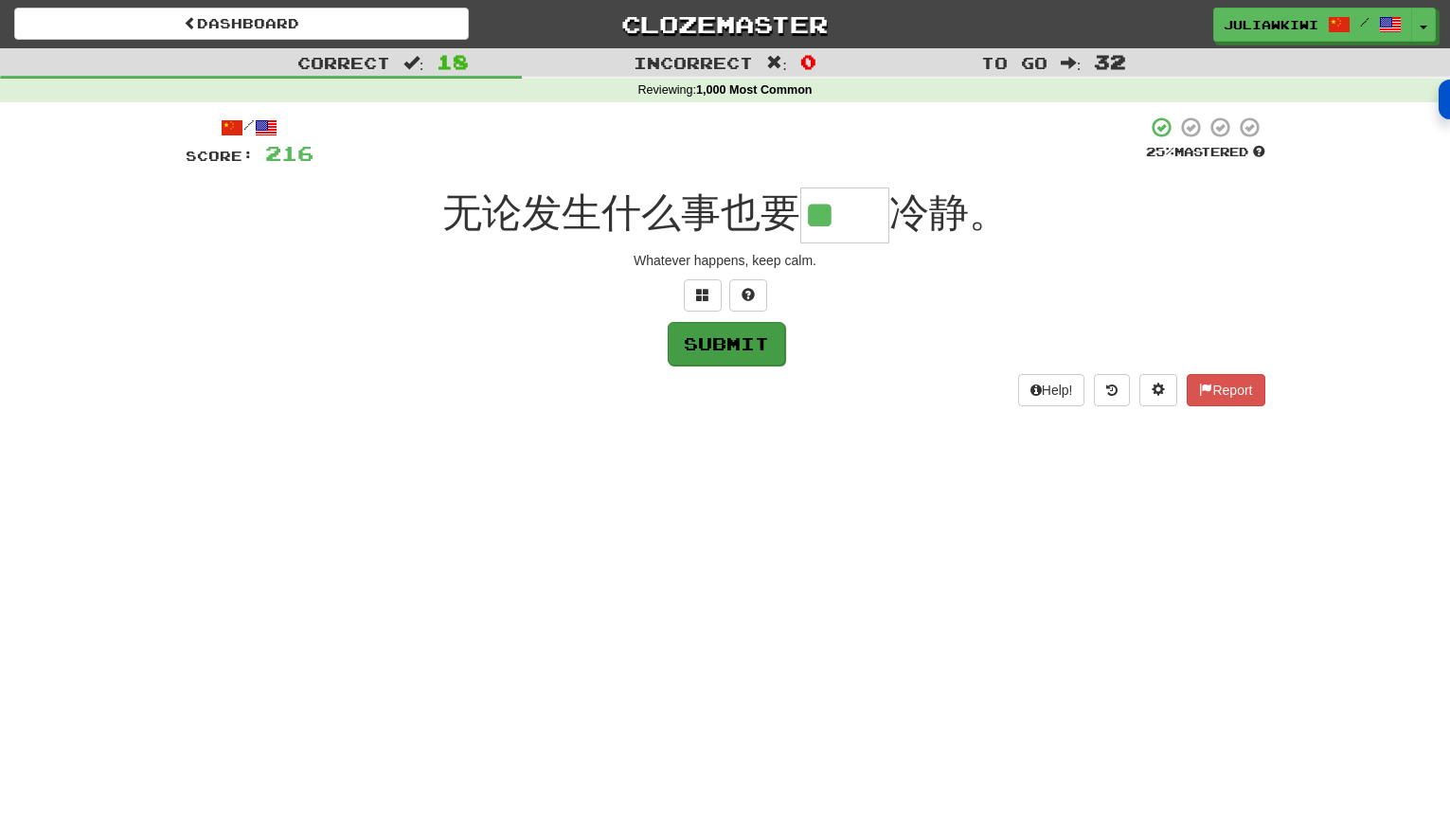
type input "**"
click at [746, 342] on button "Submit" at bounding box center [727, 344] width 117 height 44
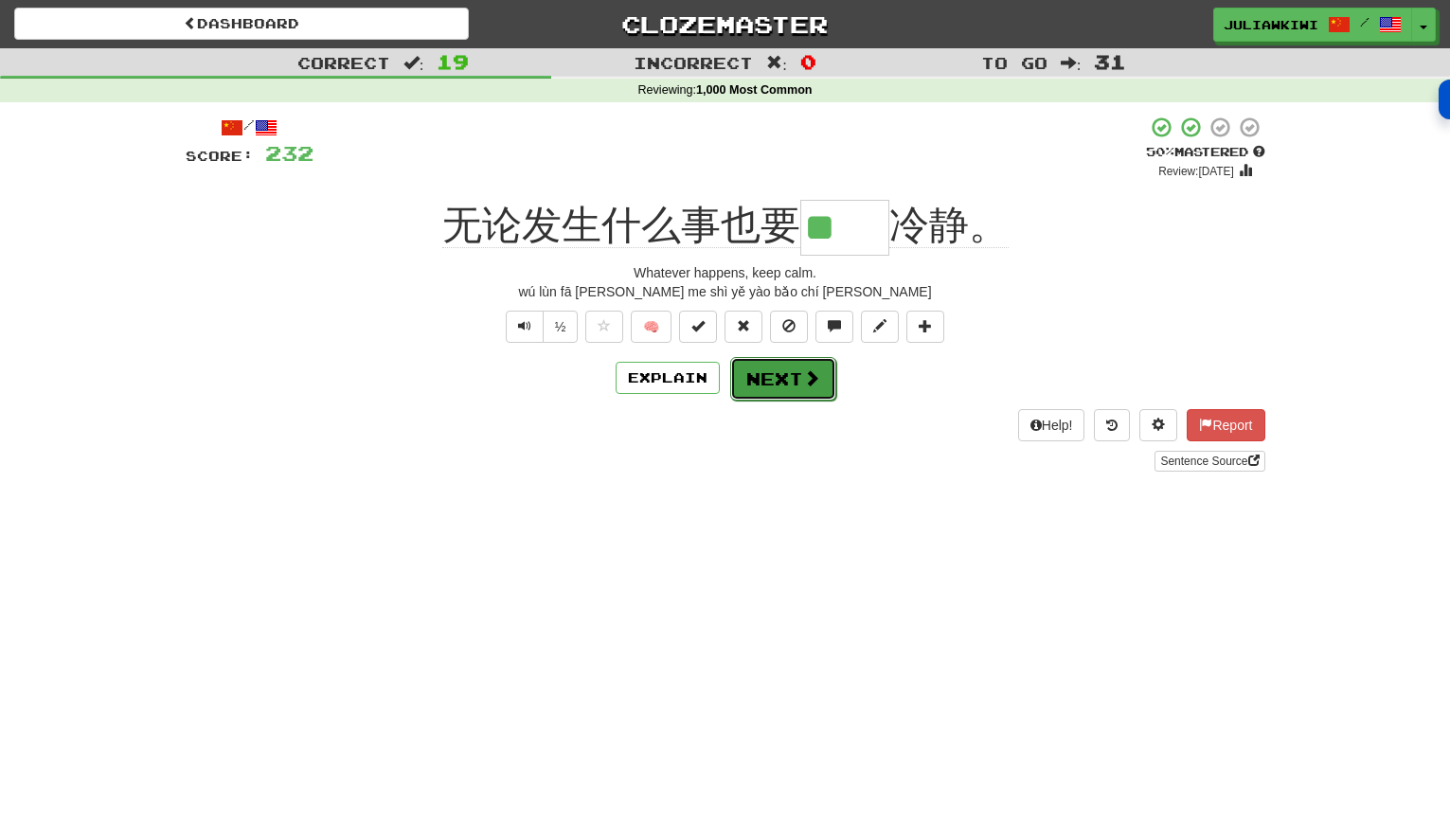
click at [793, 381] on button "Next" at bounding box center [783, 379] width 106 height 44
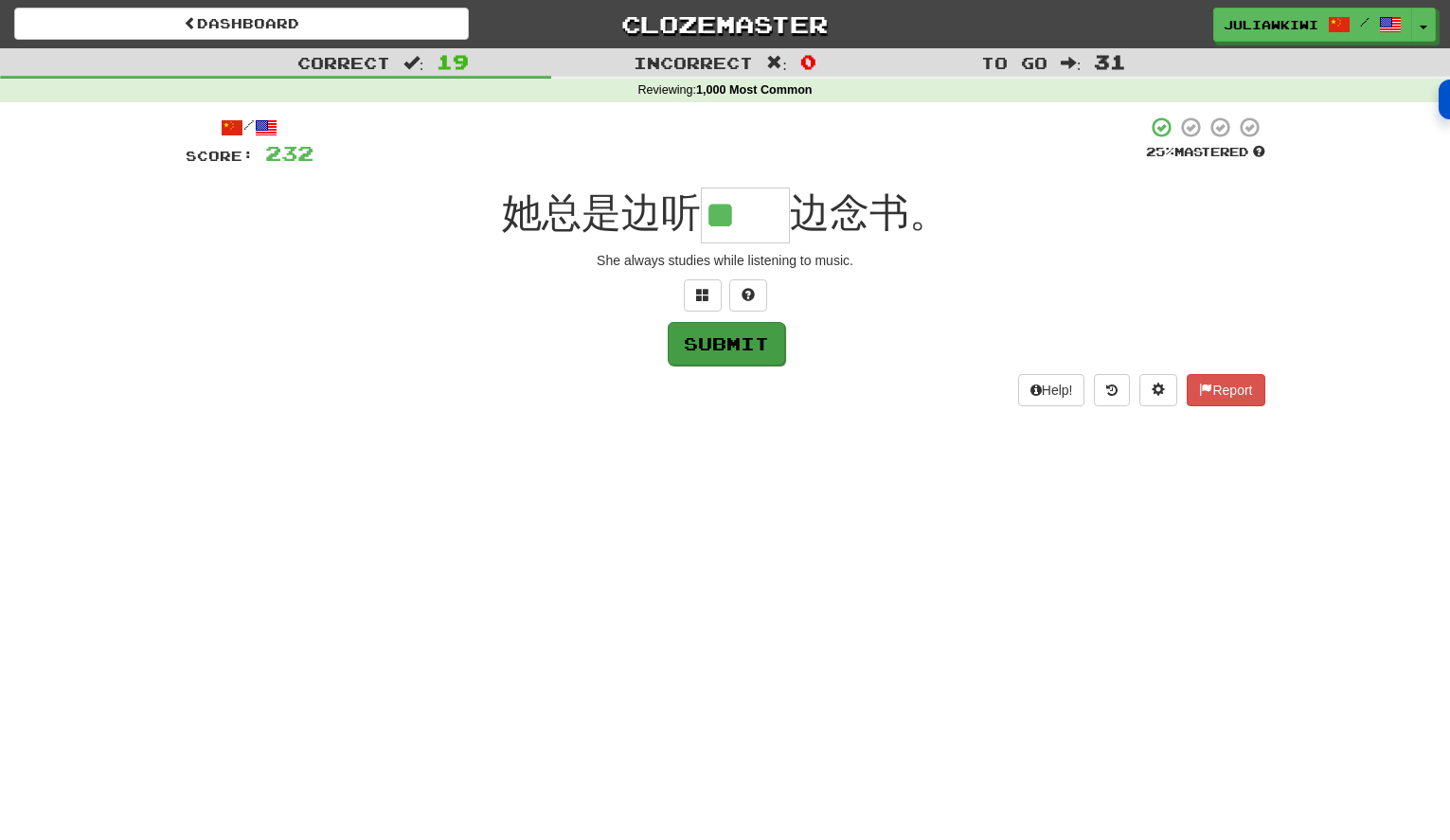
type input "**"
click at [724, 342] on button "Submit" at bounding box center [727, 344] width 117 height 44
